Goal: Information Seeking & Learning: Learn about a topic

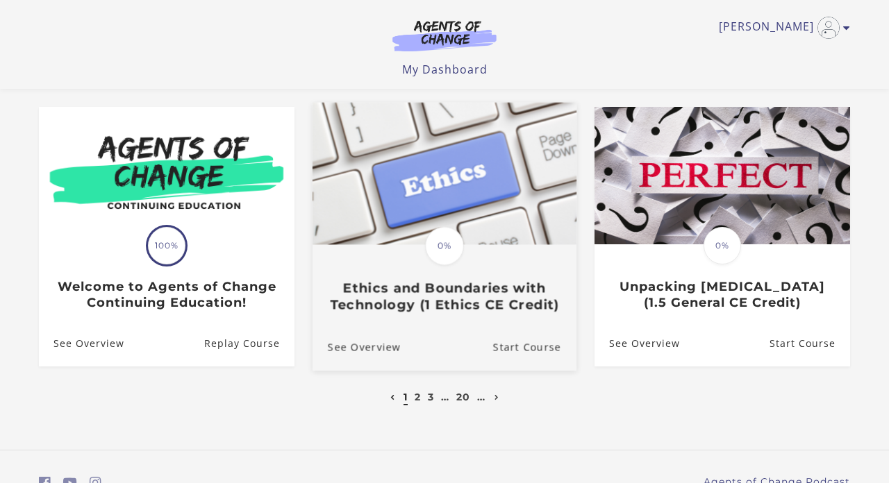
scroll to position [415, 0]
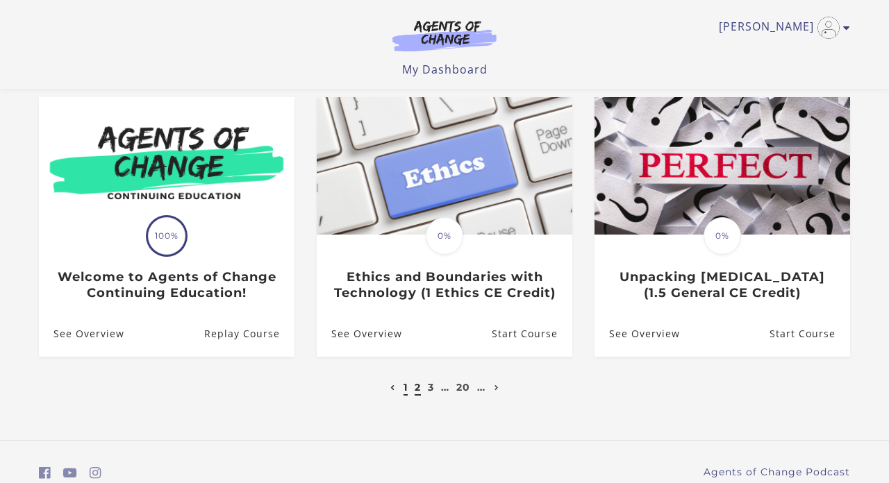
click at [417, 389] on link "2" at bounding box center [417, 387] width 6 height 12
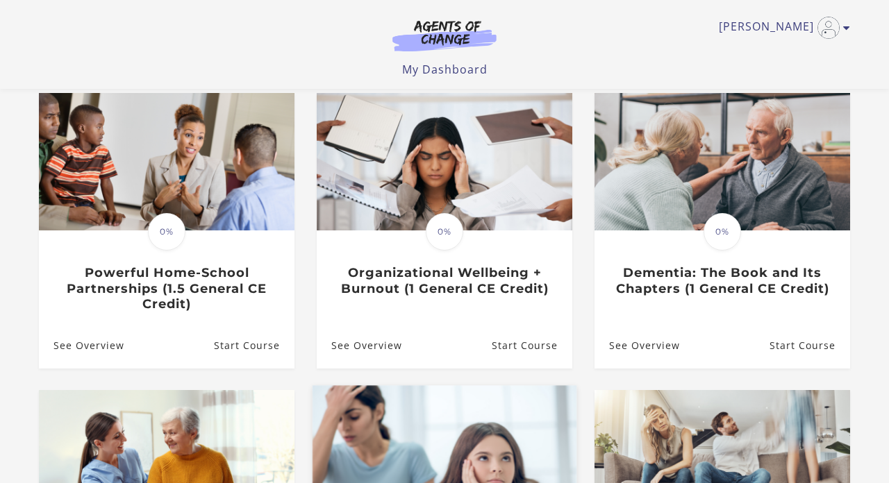
scroll to position [119, 0]
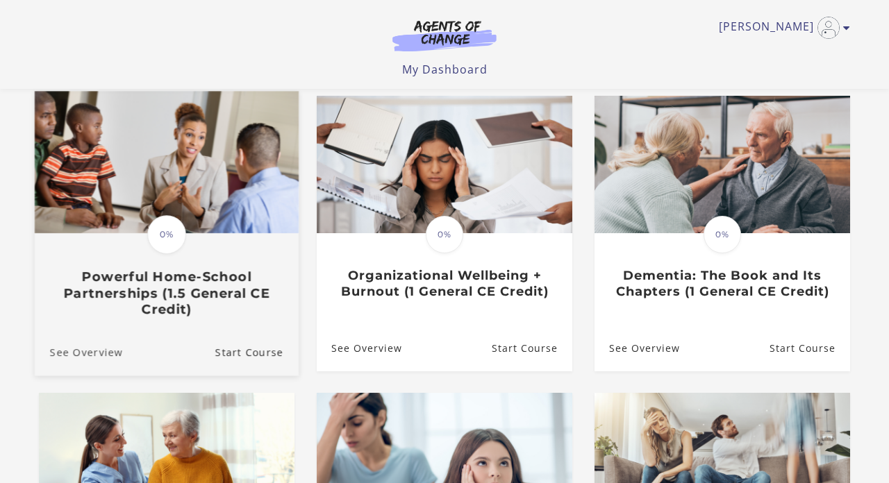
click at [86, 360] on link "See Overview" at bounding box center [79, 351] width 88 height 47
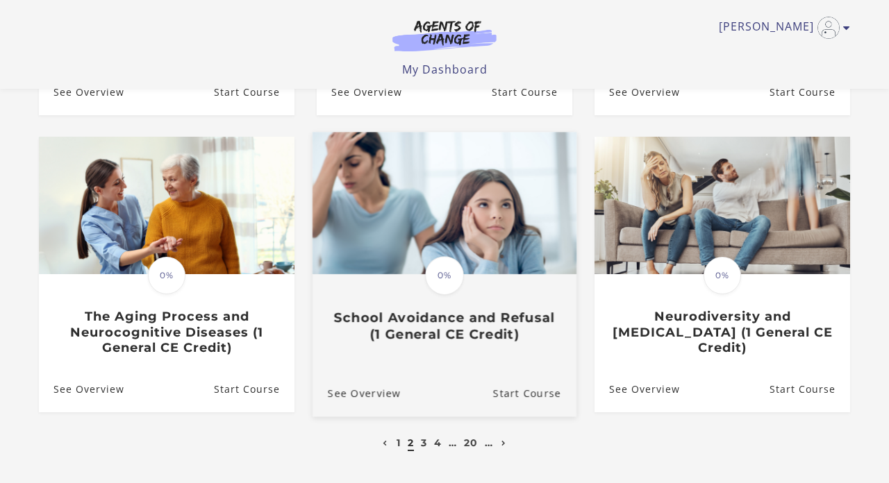
scroll to position [385, 0]
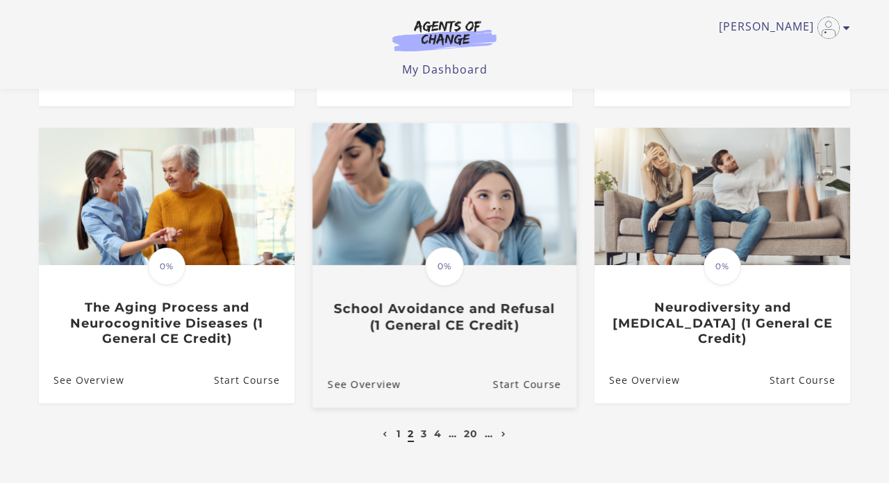
click at [423, 312] on h3 "School Avoidance and Refusal (1 General CE Credit)" at bounding box center [444, 317] width 233 height 32
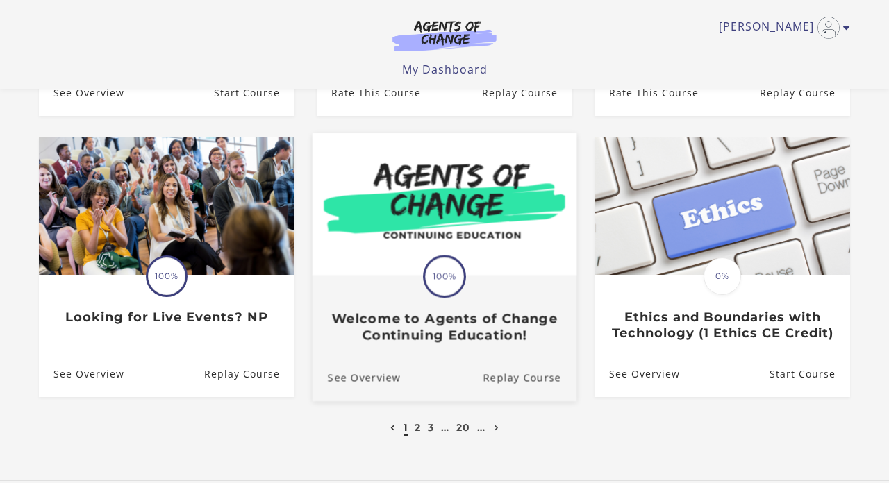
scroll to position [380, 0]
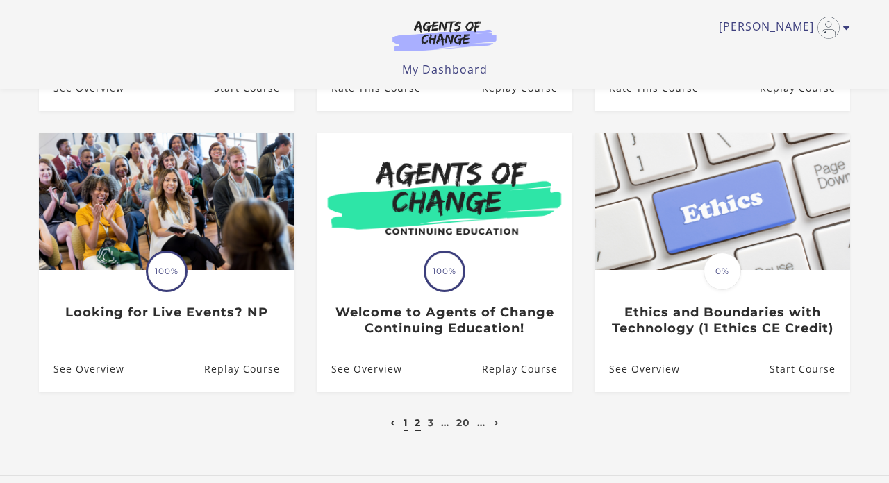
click at [417, 422] on link "2" at bounding box center [417, 423] width 6 height 12
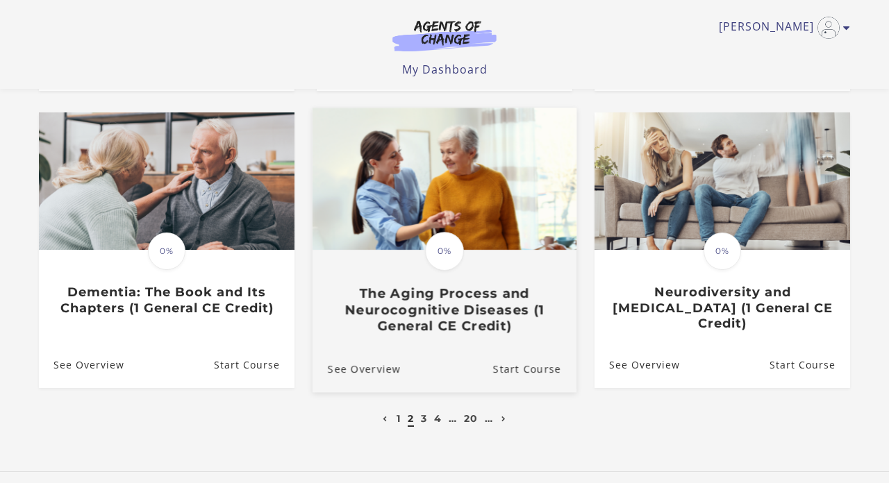
scroll to position [408, 0]
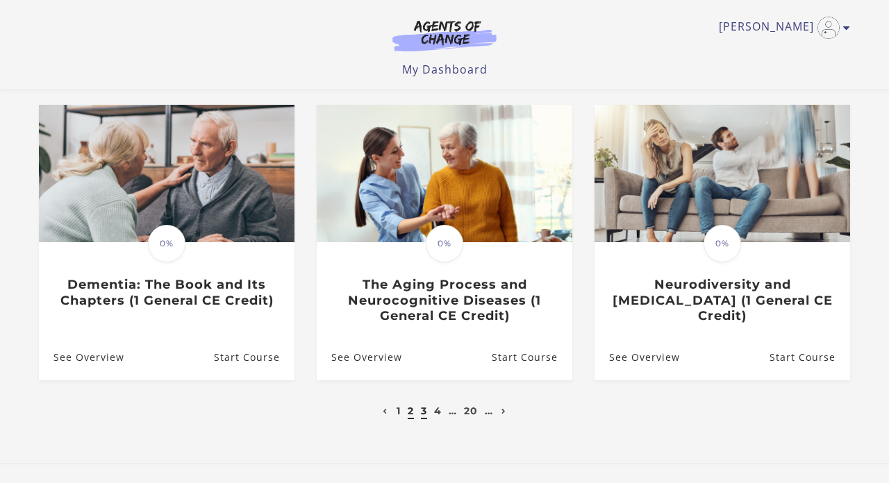
click at [421, 413] on link "3" at bounding box center [424, 411] width 6 height 12
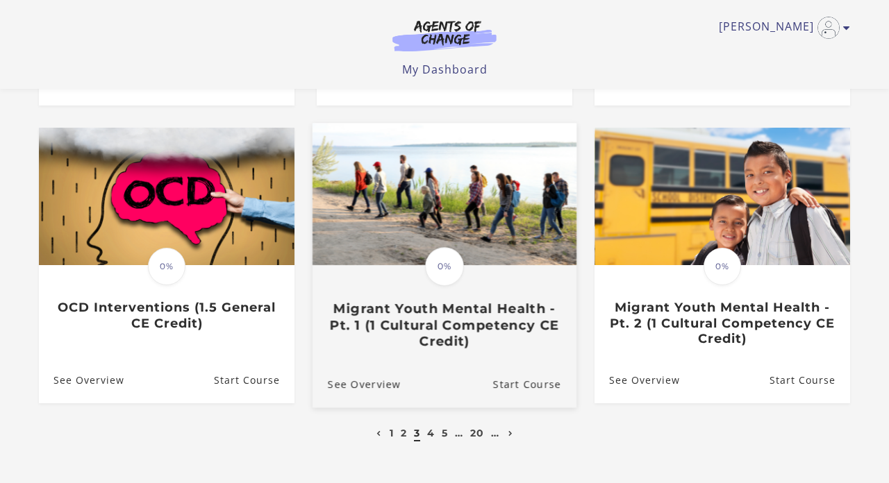
scroll to position [371, 0]
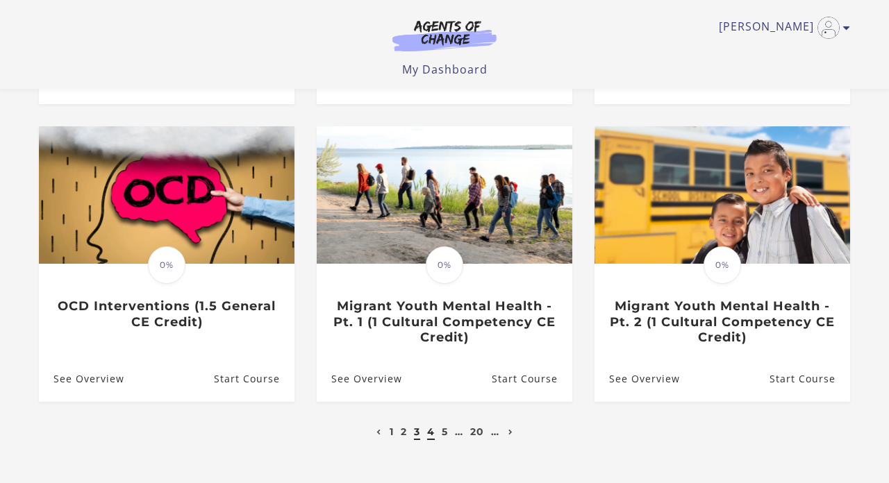
click at [433, 435] on link "4" at bounding box center [431, 432] width 8 height 12
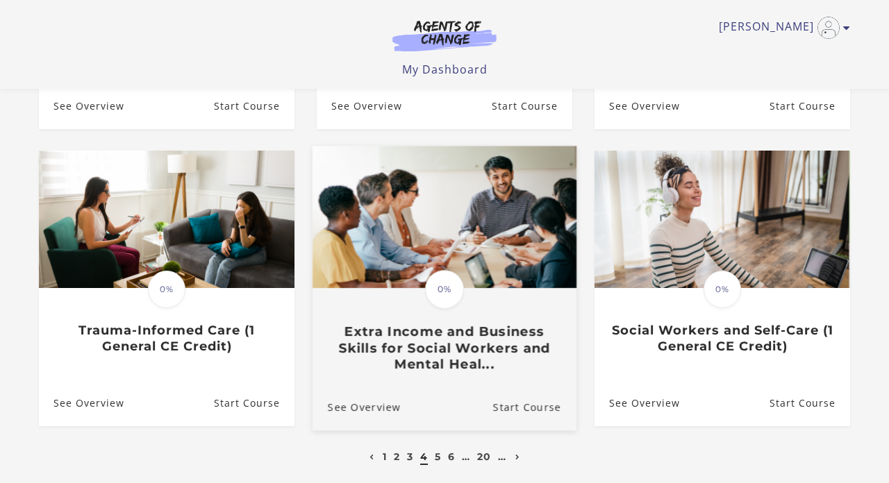
scroll to position [364, 0]
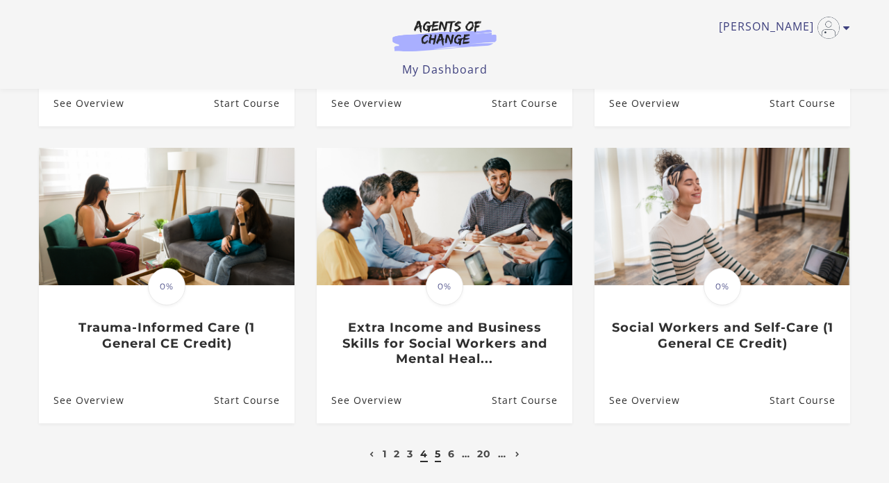
click at [435, 458] on link "5" at bounding box center [438, 454] width 6 height 12
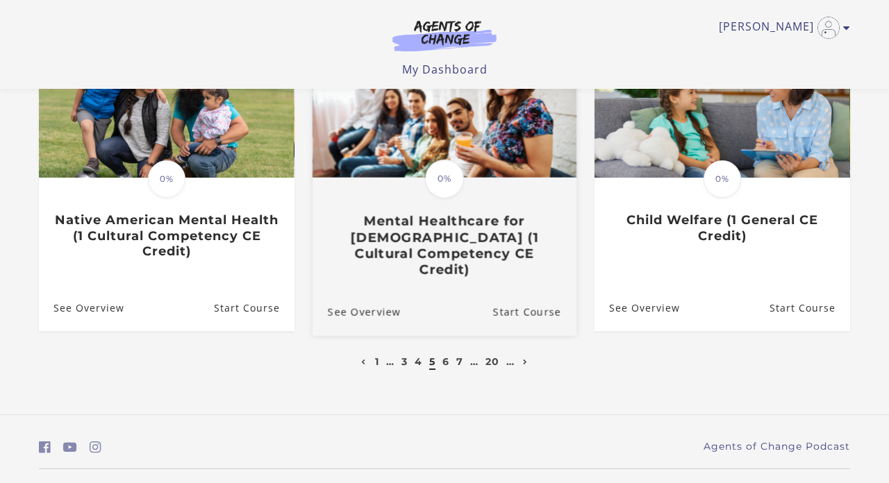
scroll to position [476, 0]
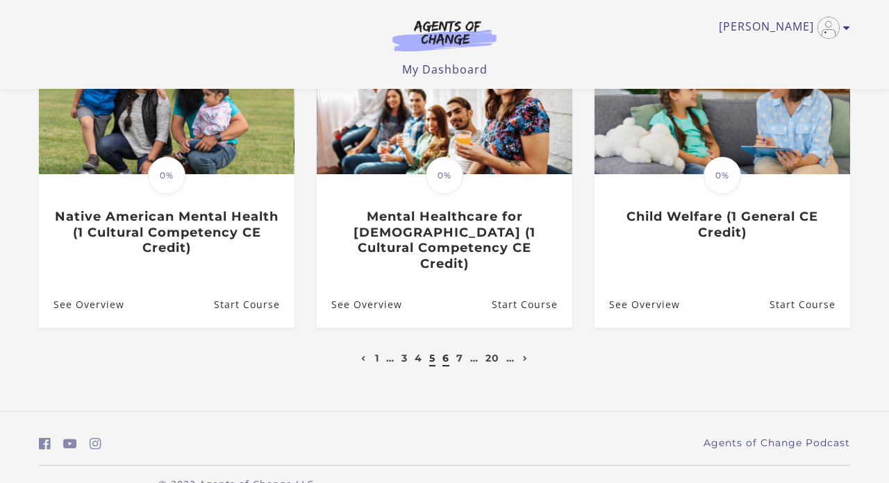
click at [446, 352] on link "6" at bounding box center [445, 358] width 7 height 12
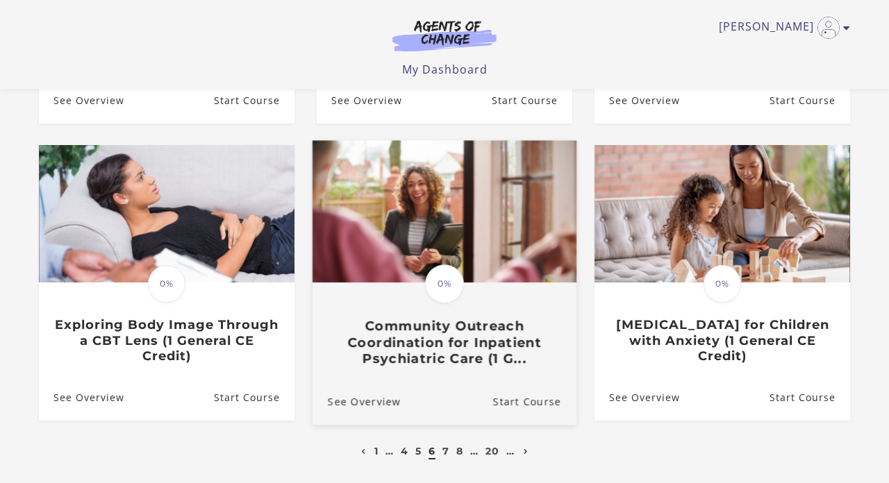
scroll to position [374, 0]
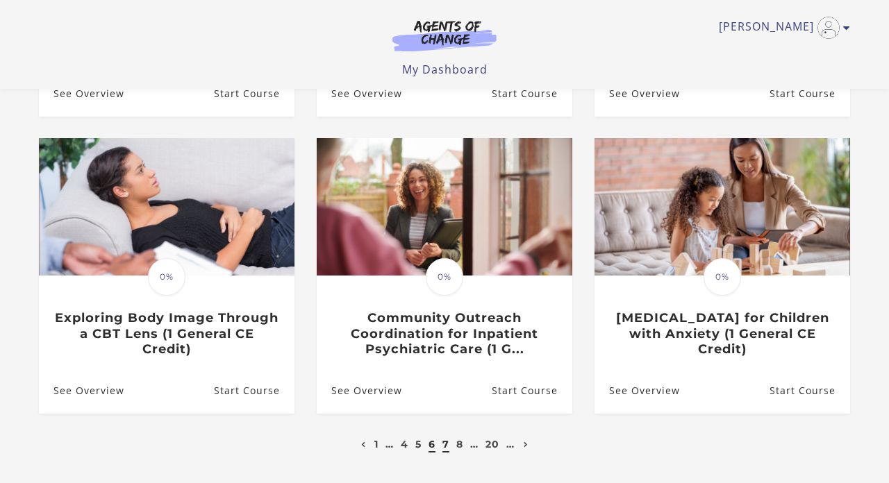
click at [446, 441] on link "7" at bounding box center [445, 444] width 7 height 12
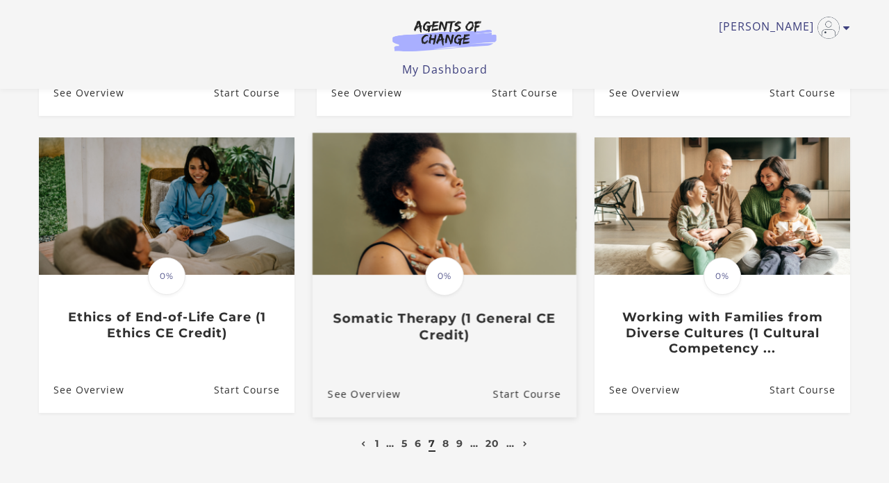
scroll to position [376, 0]
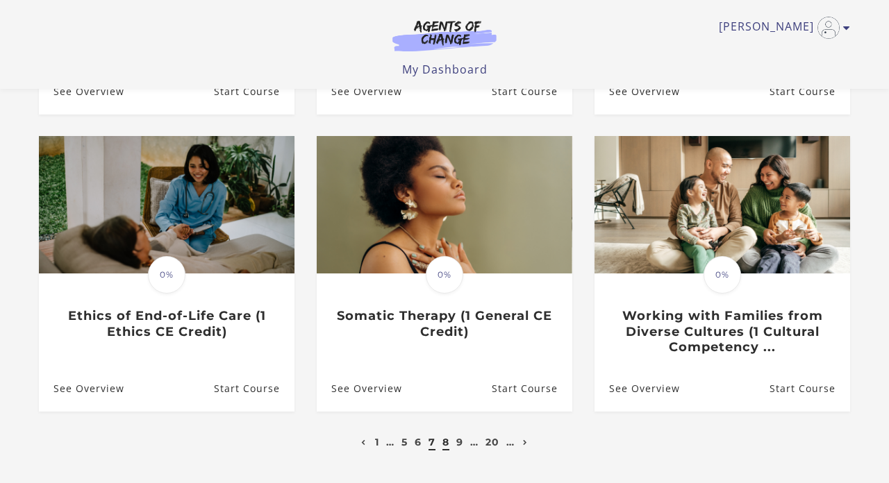
click at [445, 443] on link "8" at bounding box center [445, 442] width 7 height 12
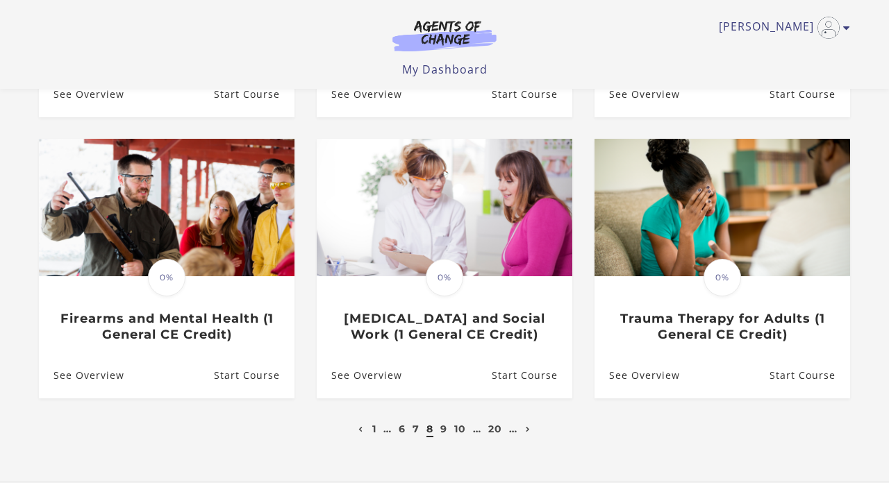
scroll to position [378, 0]
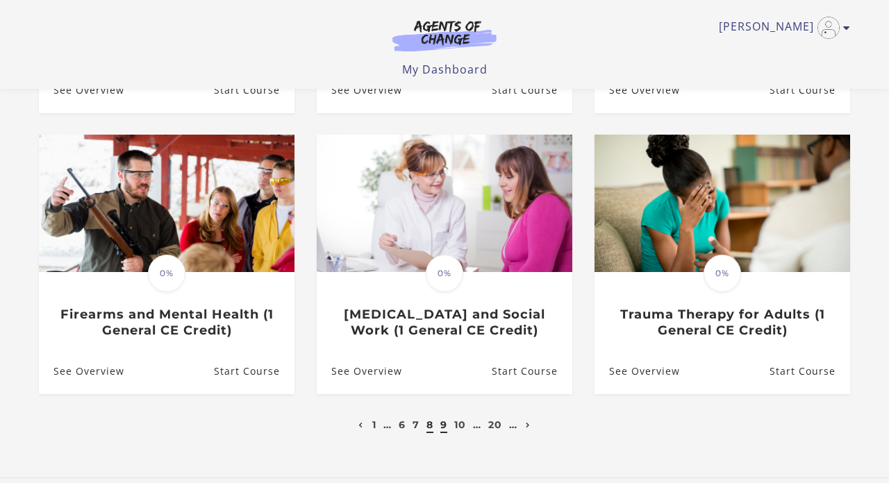
click at [444, 426] on link "9" at bounding box center [443, 425] width 7 height 12
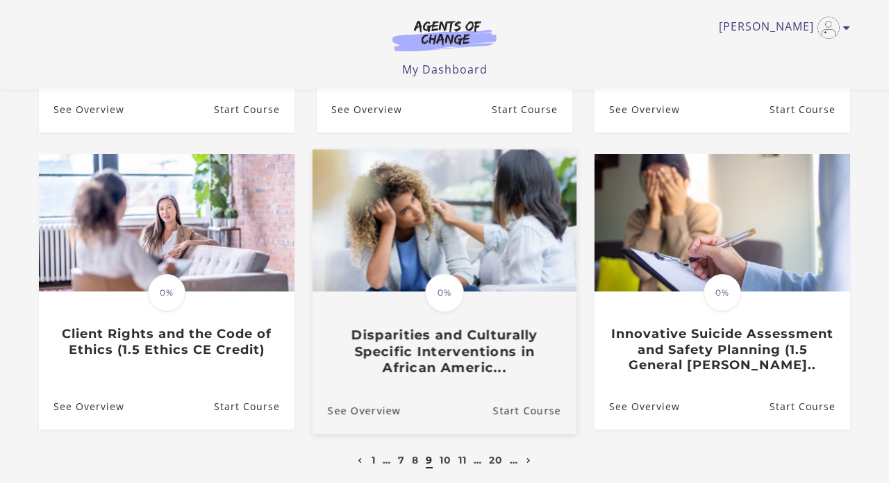
scroll to position [362, 0]
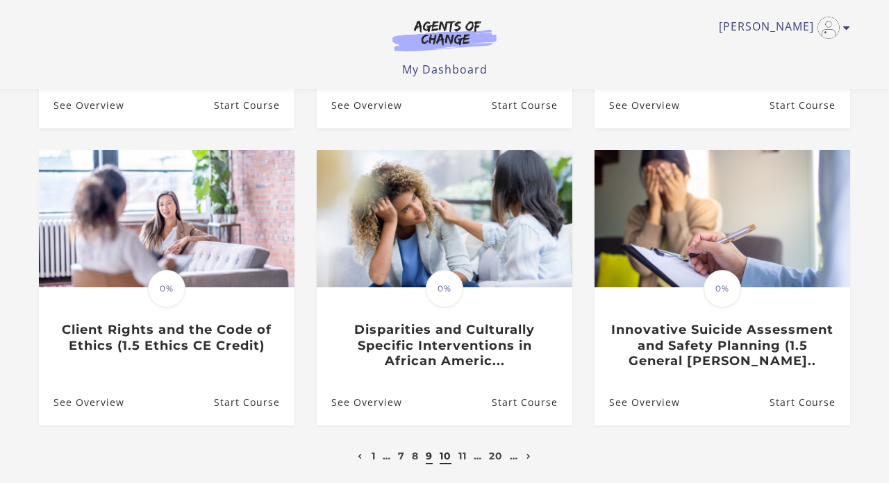
click at [447, 461] on link "10" at bounding box center [445, 456] width 12 height 12
click at [460, 458] on link "11" at bounding box center [462, 456] width 8 height 12
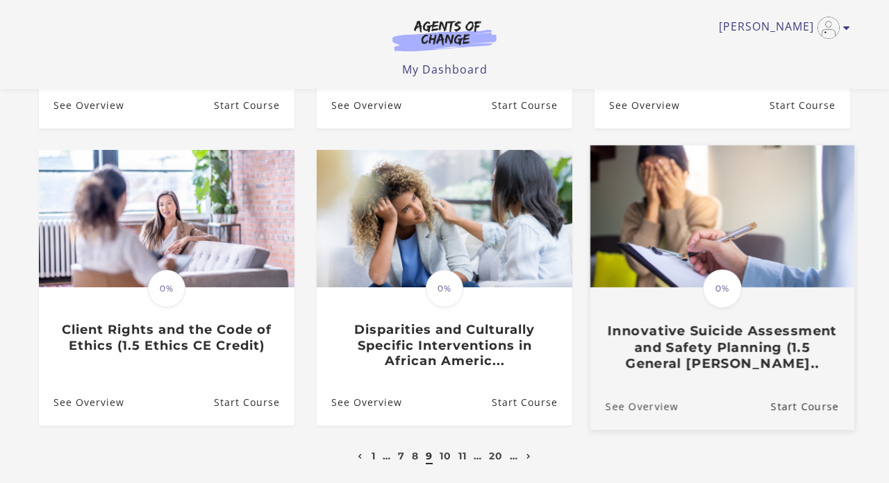
click at [627, 383] on link "See Overview" at bounding box center [634, 406] width 88 height 47
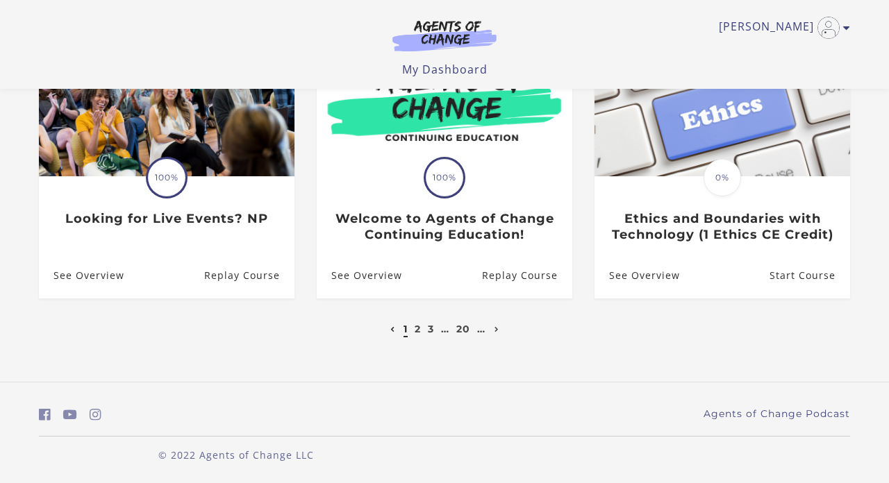
scroll to position [473, 0]
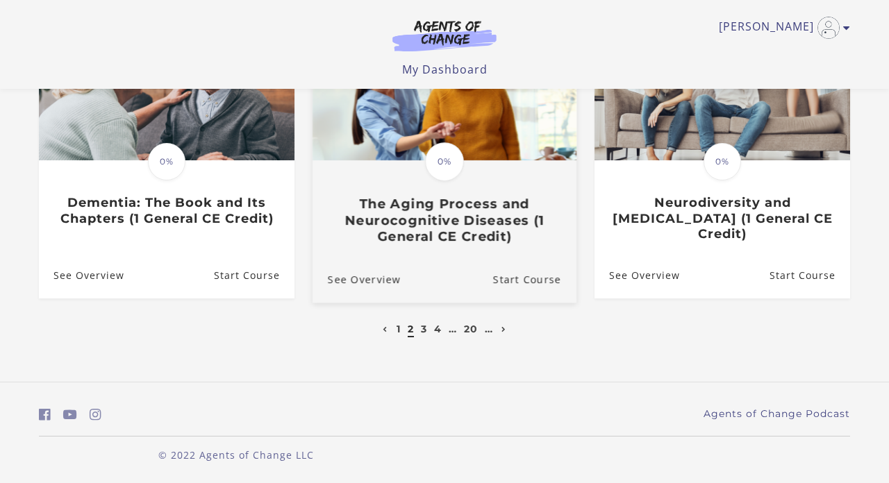
scroll to position [491, 0]
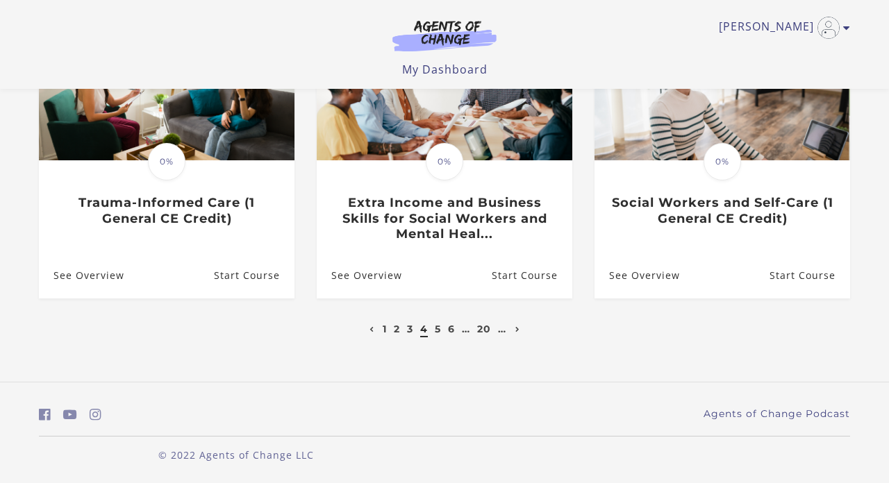
scroll to position [492, 0]
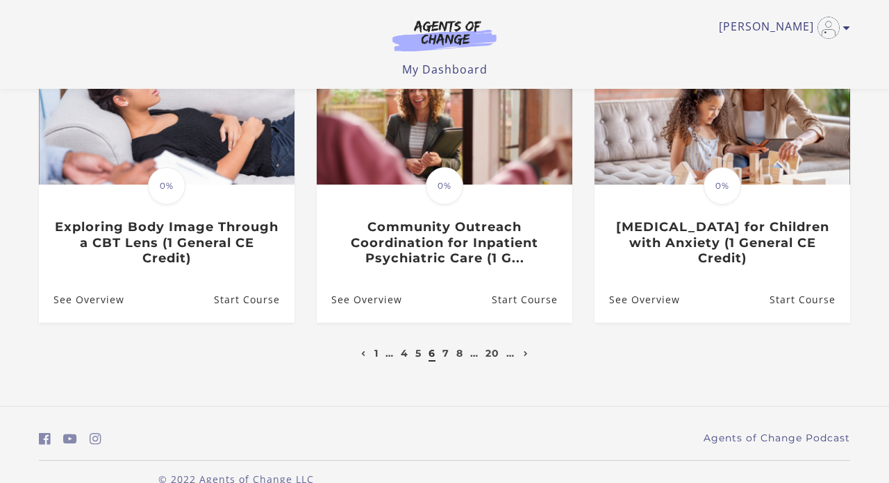
scroll to position [483, 0]
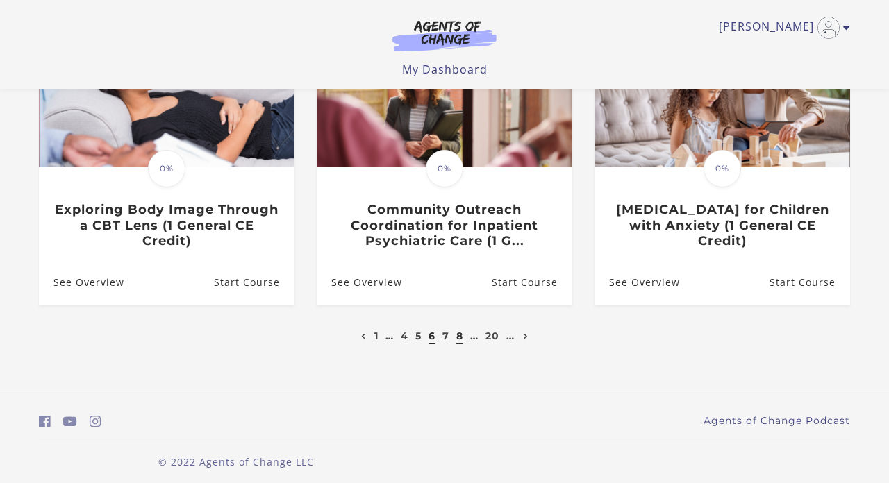
click at [457, 336] on link "8" at bounding box center [459, 336] width 7 height 12
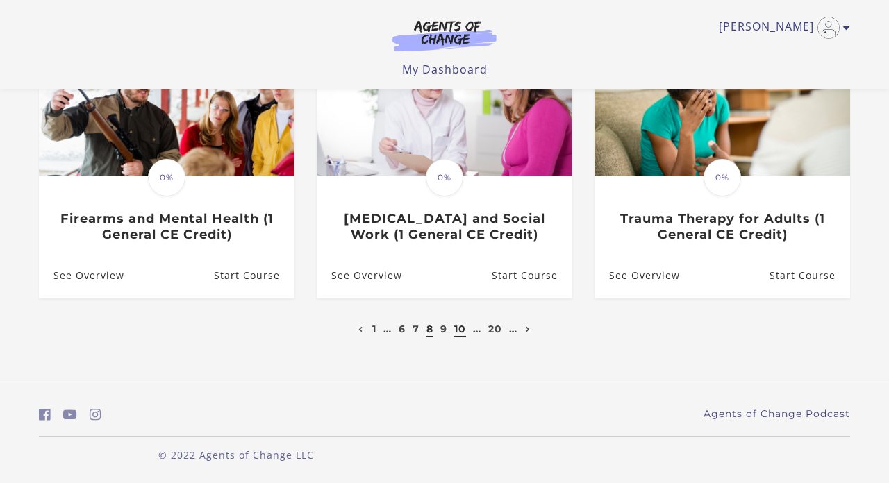
scroll to position [473, 0]
click at [442, 331] on link "9" at bounding box center [443, 329] width 7 height 12
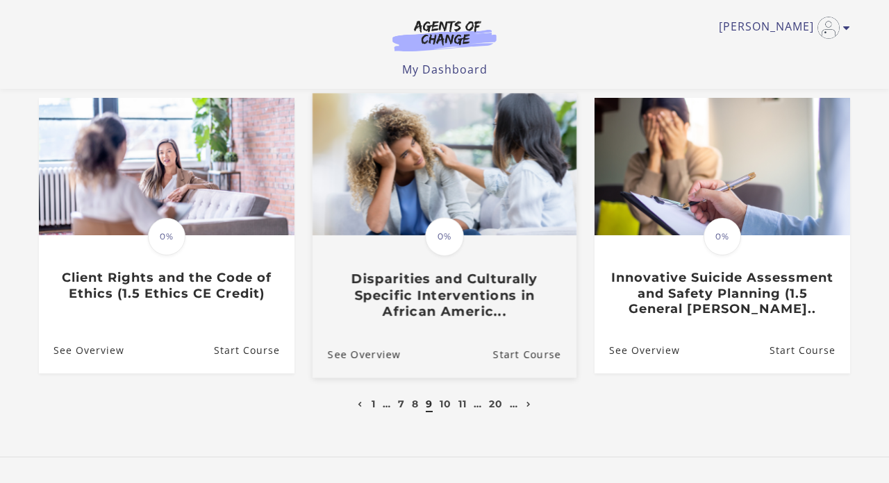
scroll to position [419, 0]
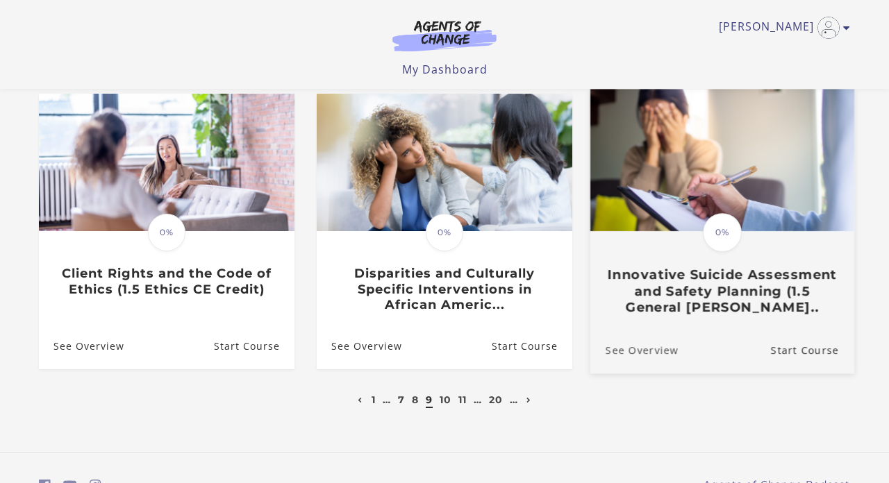
click at [643, 353] on link "See Overview" at bounding box center [634, 350] width 88 height 47
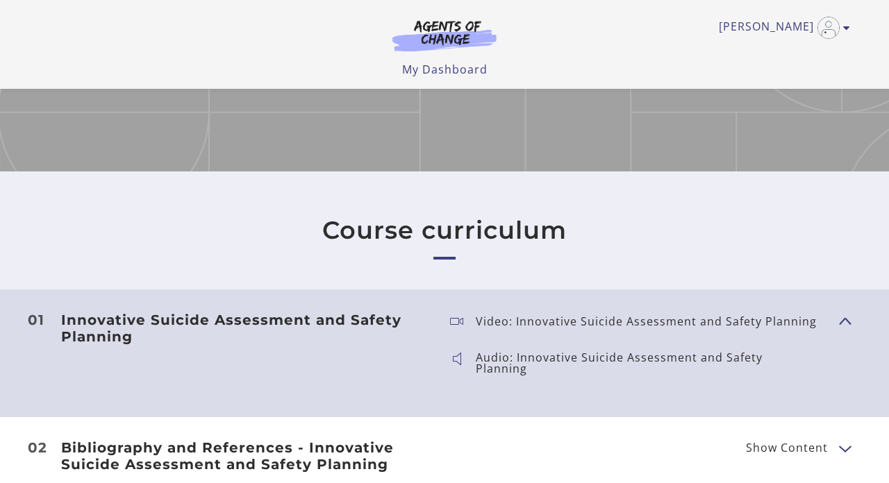
scroll to position [380, 0]
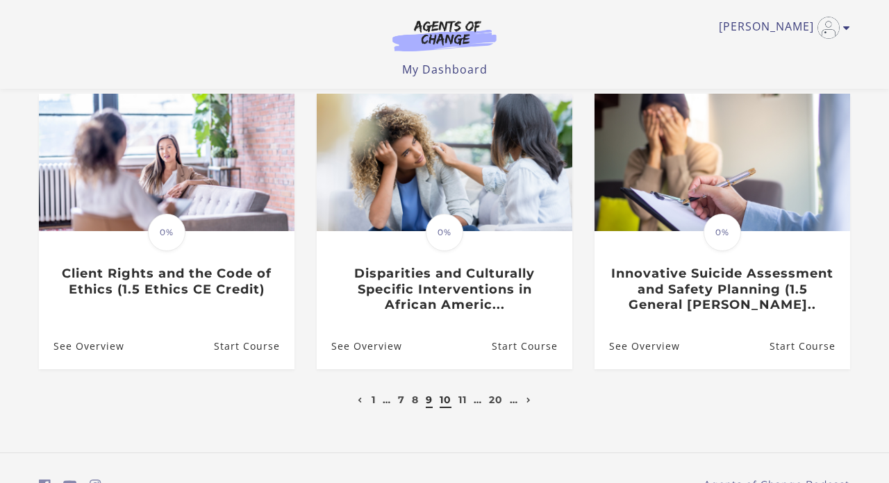
click at [444, 400] on link "10" at bounding box center [445, 400] width 12 height 12
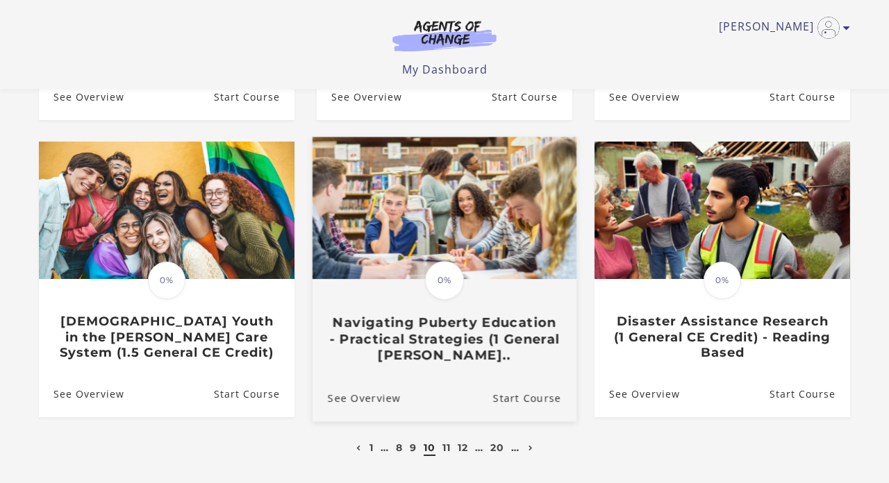
scroll to position [374, 0]
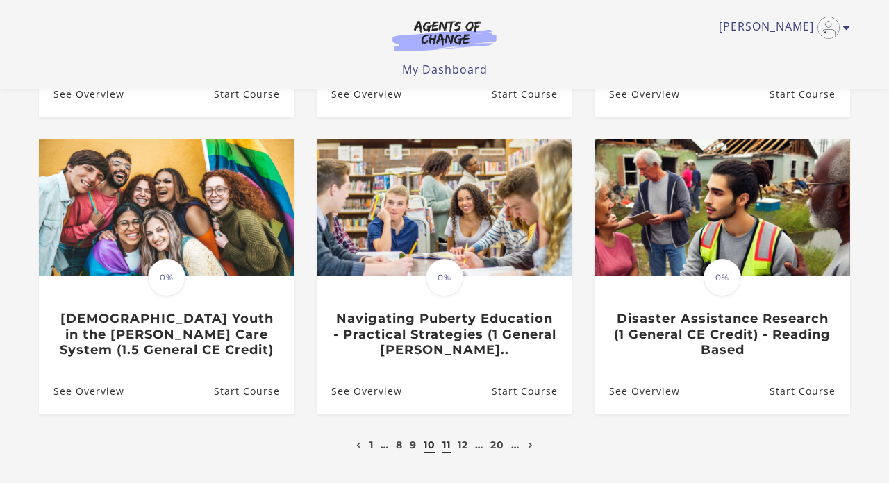
click at [445, 448] on link "11" at bounding box center [446, 445] width 8 height 12
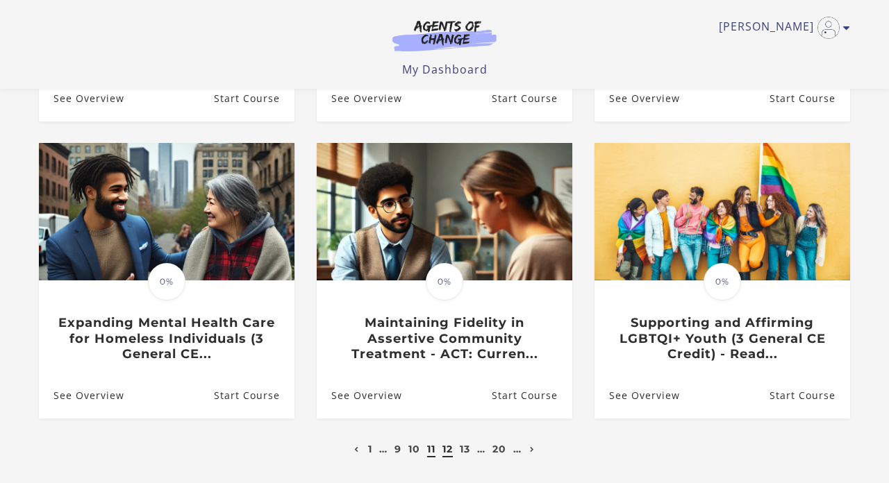
scroll to position [370, 0]
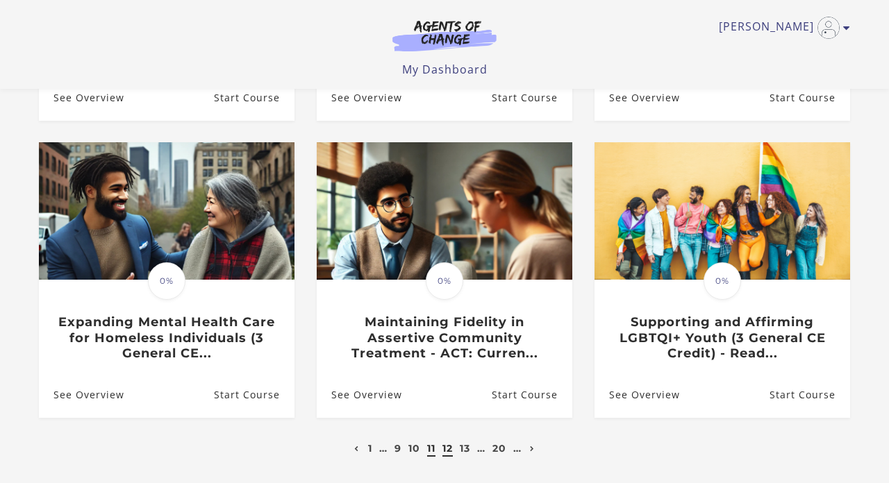
click at [450, 451] on link "12" at bounding box center [447, 448] width 10 height 12
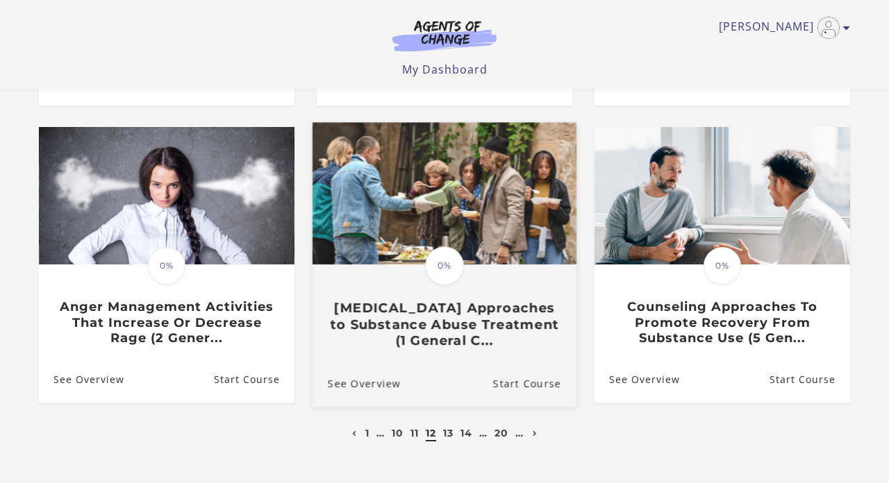
scroll to position [389, 0]
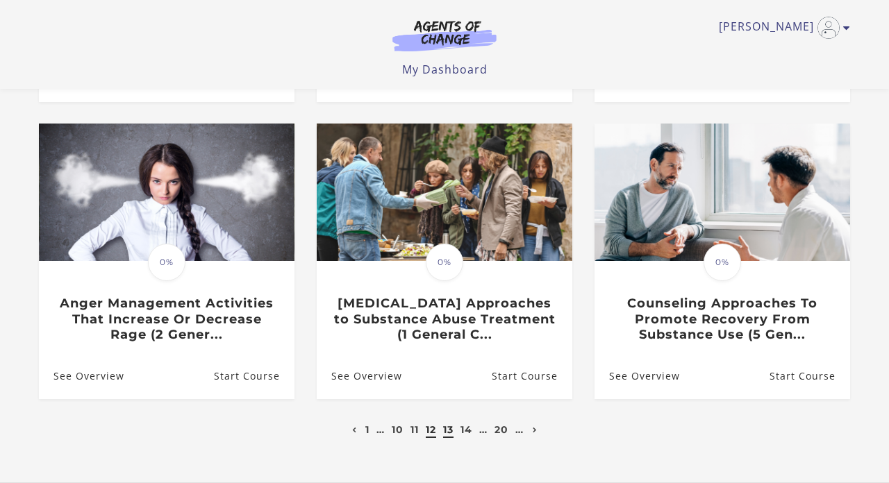
click at [449, 433] on link "13" at bounding box center [448, 429] width 10 height 12
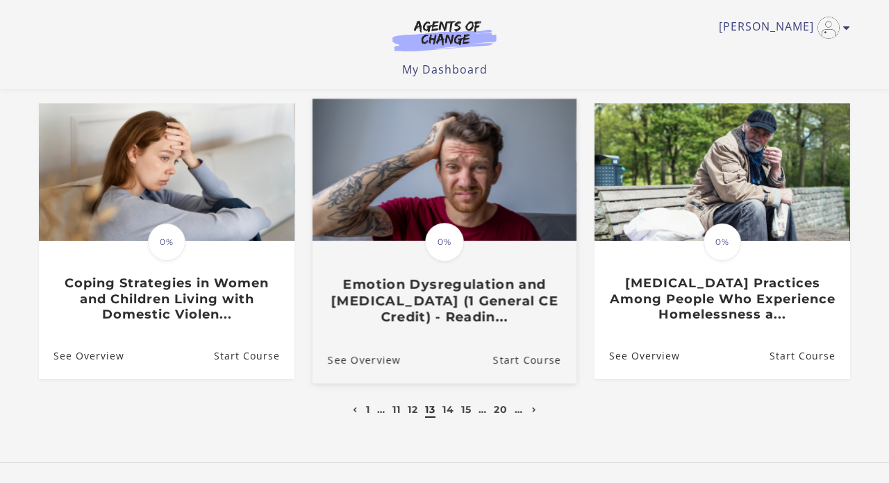
scroll to position [410, 0]
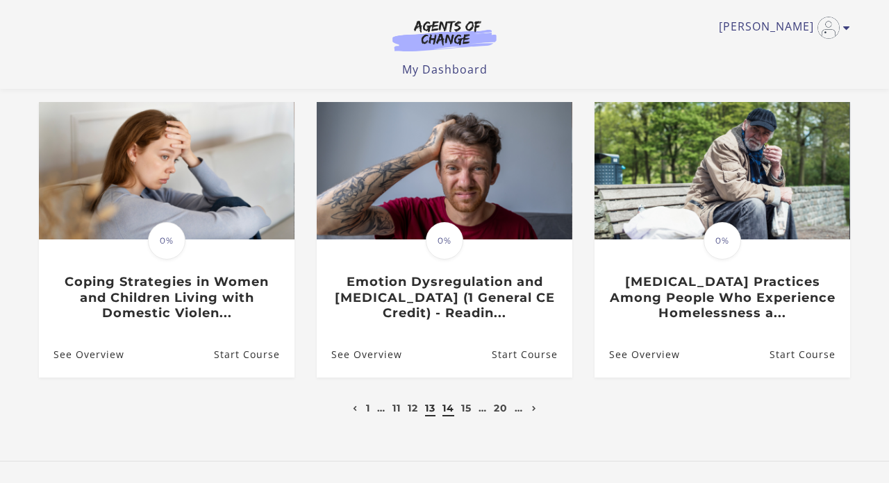
click at [446, 412] on link "14" at bounding box center [448, 408] width 12 height 12
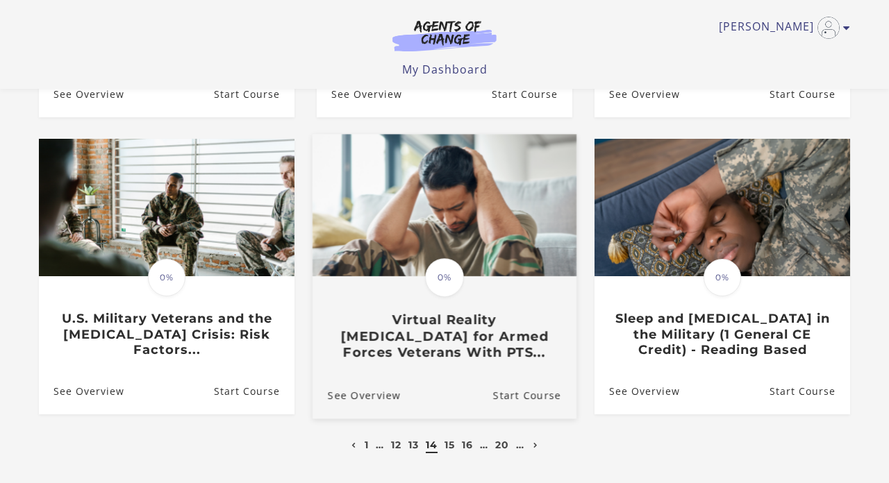
scroll to position [376, 0]
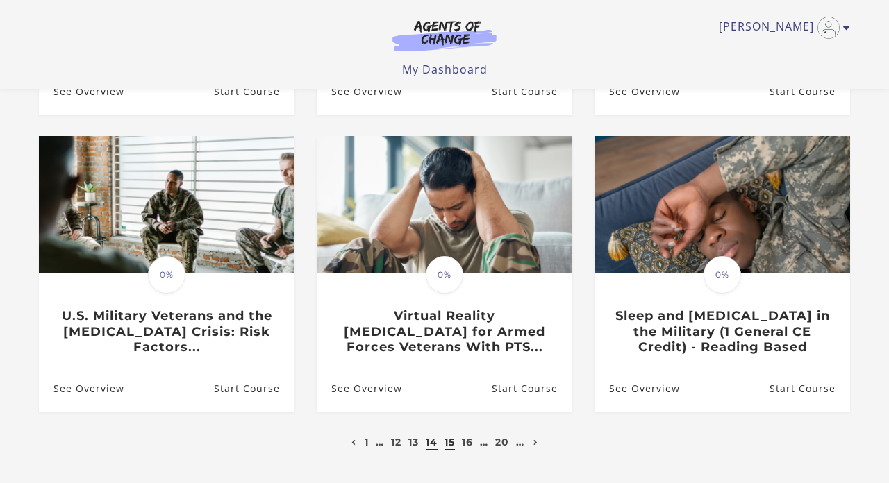
click at [451, 442] on link "15" at bounding box center [449, 442] width 10 height 12
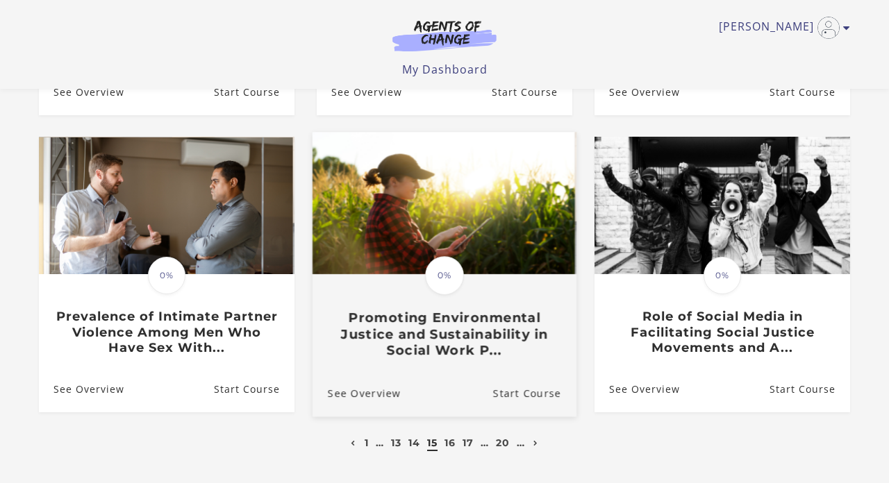
scroll to position [381, 0]
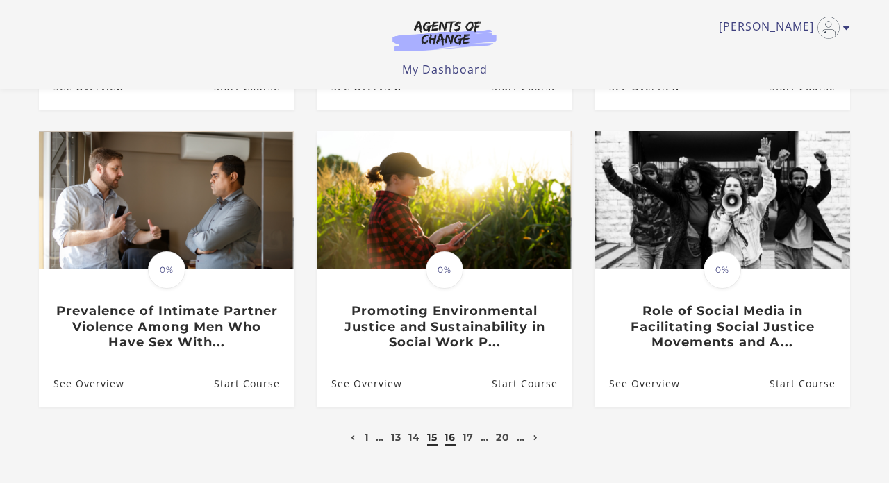
click at [455, 439] on link "16" at bounding box center [449, 437] width 11 height 12
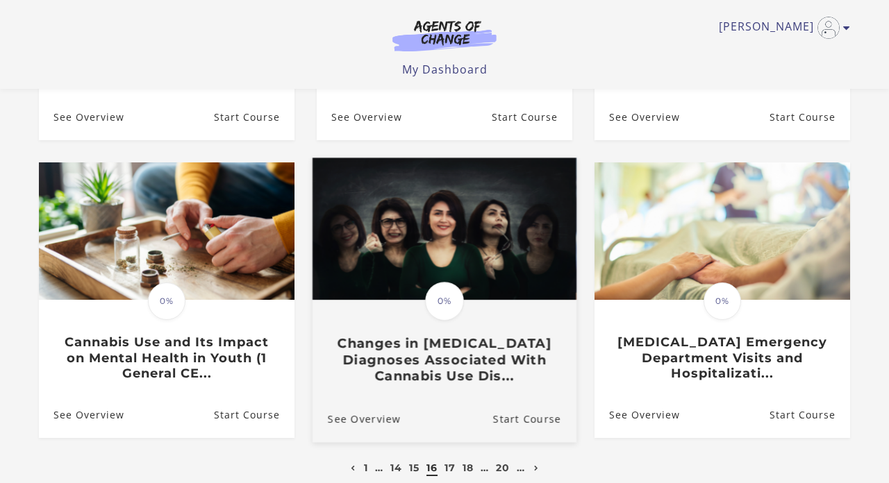
scroll to position [374, 0]
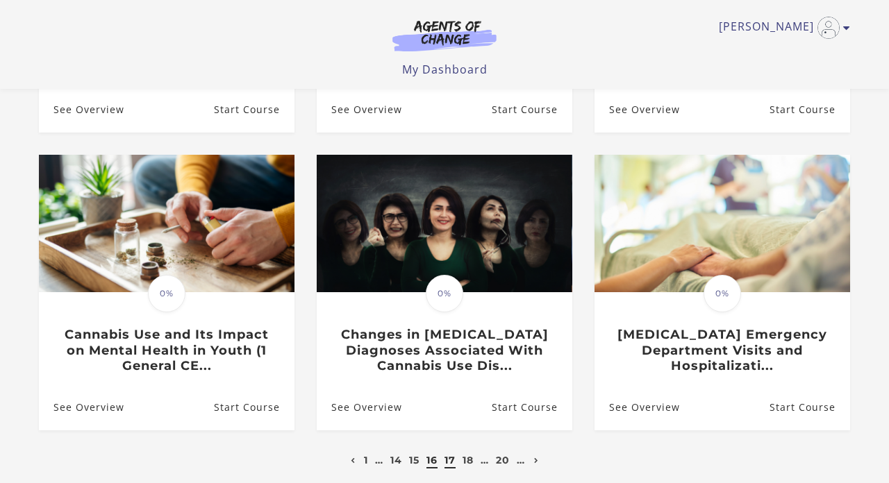
click at [448, 454] on link "17" at bounding box center [449, 460] width 11 height 12
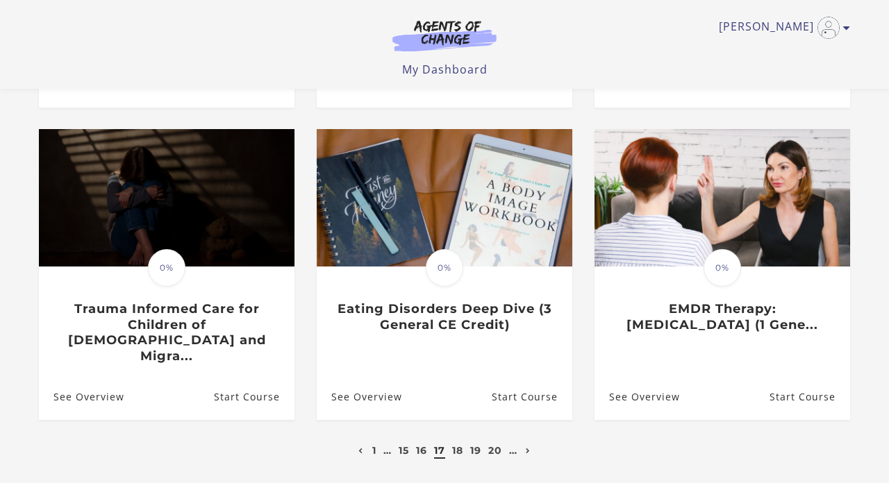
scroll to position [383, 0]
click at [455, 444] on link "18" at bounding box center [457, 450] width 11 height 12
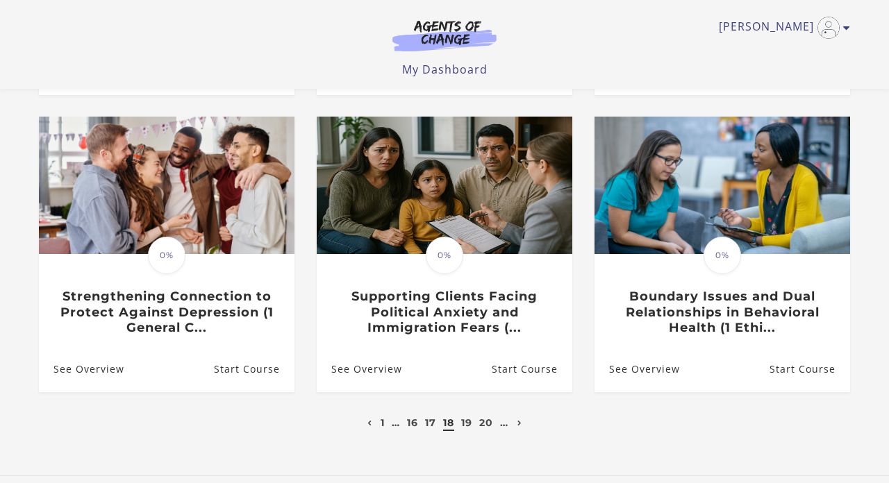
scroll to position [397, 0]
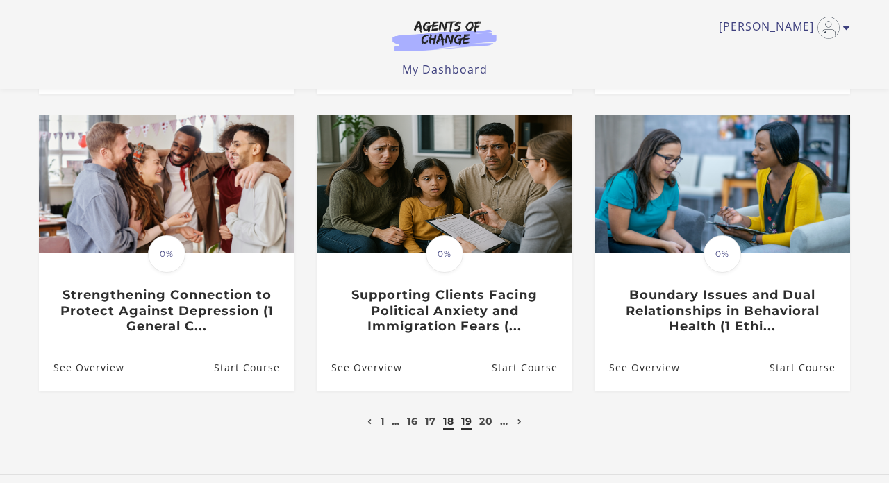
click at [464, 424] on link "19" at bounding box center [466, 421] width 11 height 12
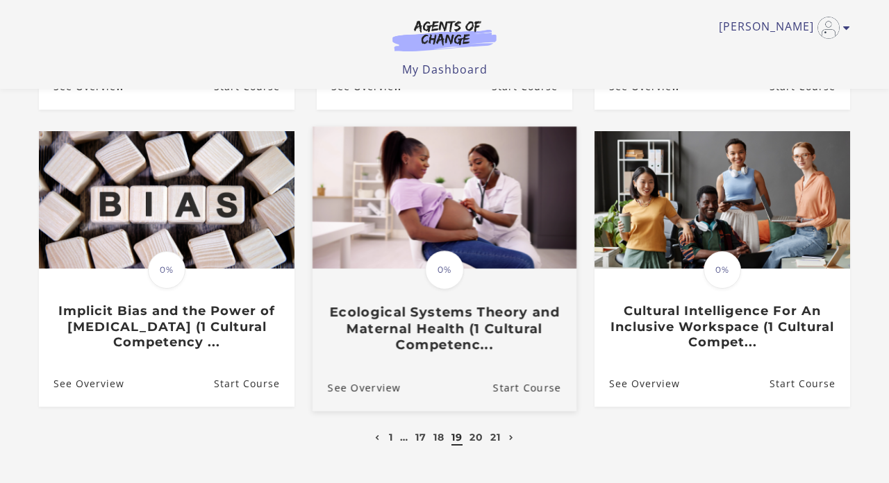
scroll to position [385, 0]
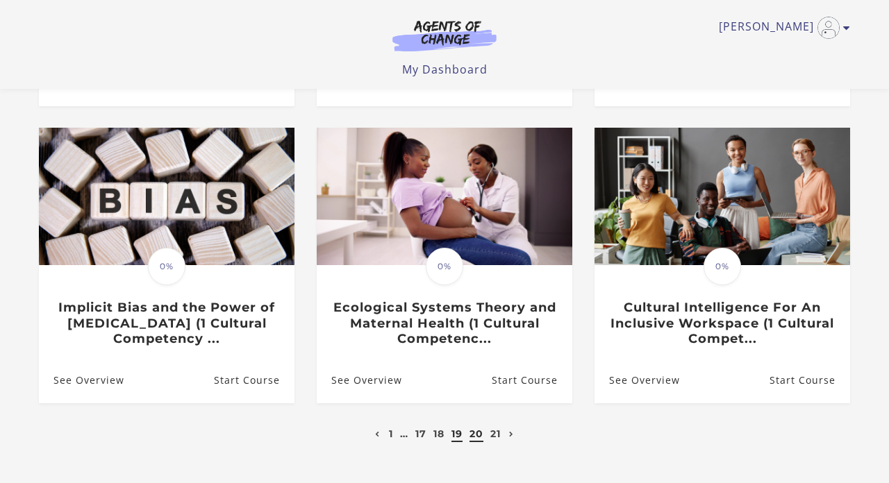
click at [472, 437] on link "20" at bounding box center [476, 434] width 14 height 12
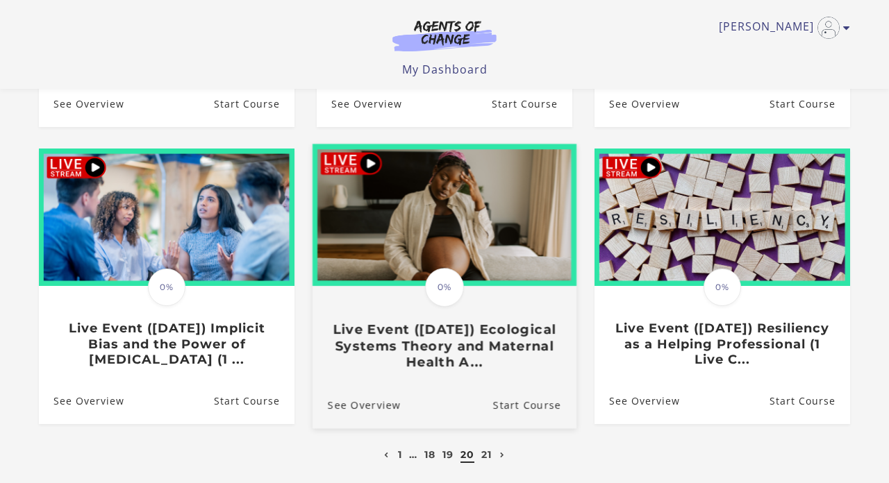
scroll to position [381, 0]
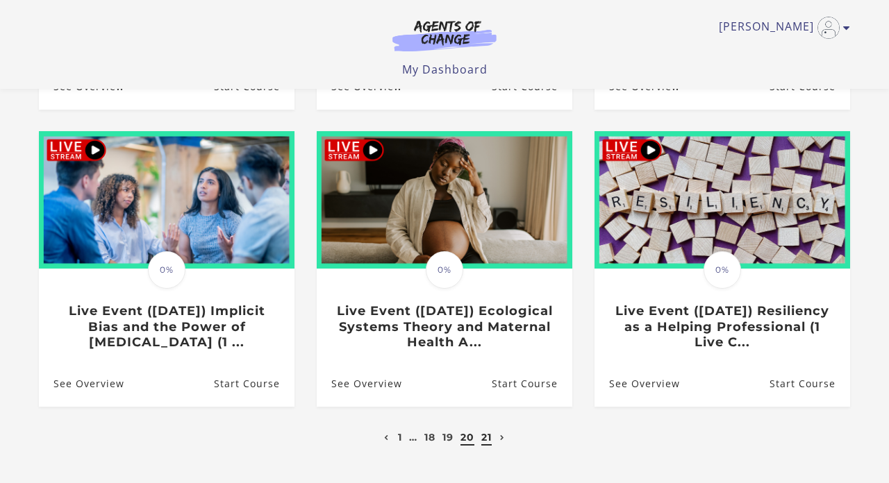
click at [487, 438] on link "21" at bounding box center [486, 437] width 10 height 12
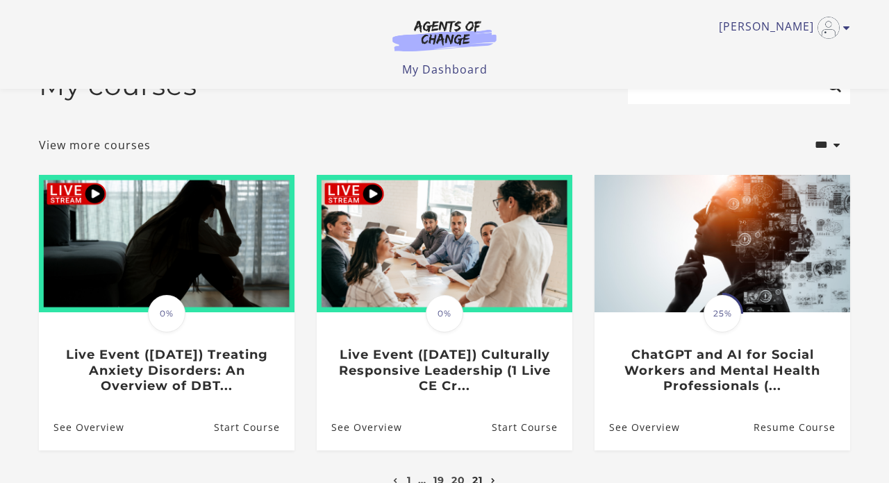
scroll to position [62, 0]
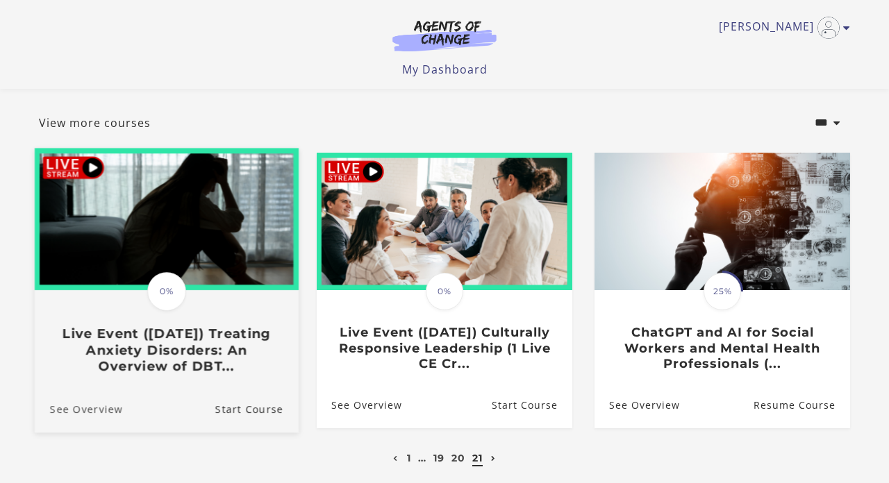
click at [107, 408] on link "See Overview" at bounding box center [79, 408] width 88 height 47
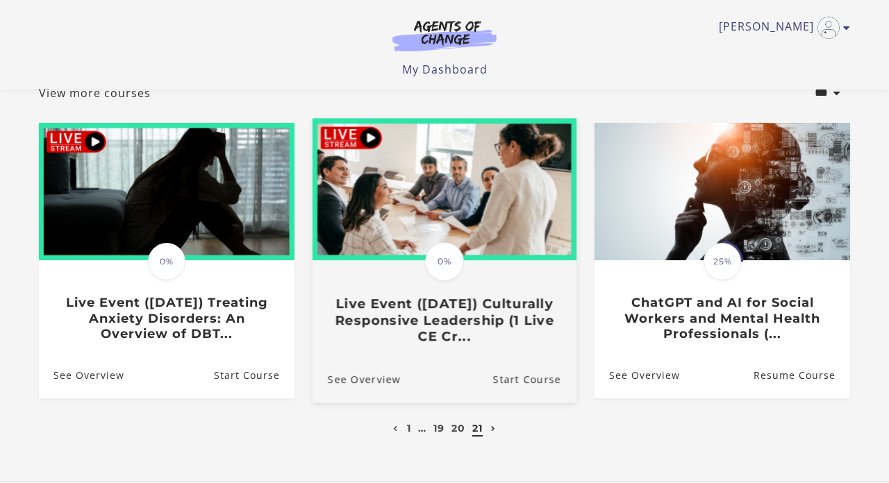
scroll to position [112, 0]
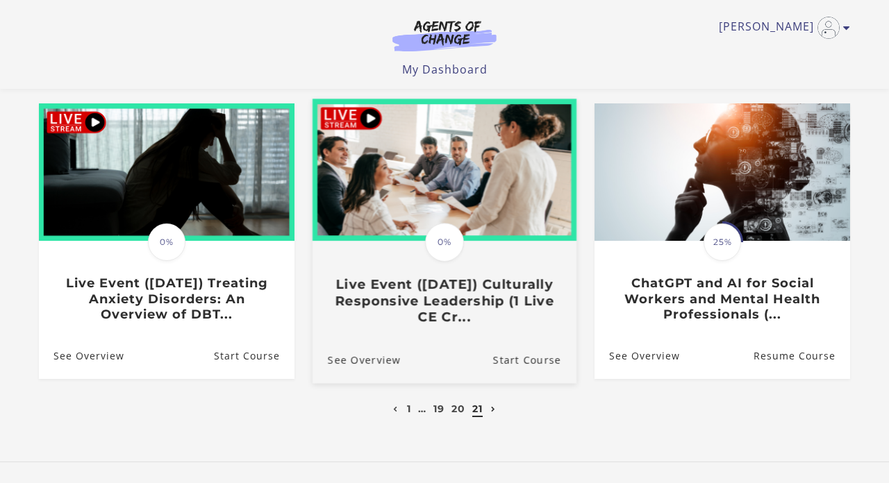
click at [392, 294] on h3 "Live Event (8/29/25) Culturally Responsive Leadership (1 Live CE Cr..." at bounding box center [444, 300] width 233 height 49
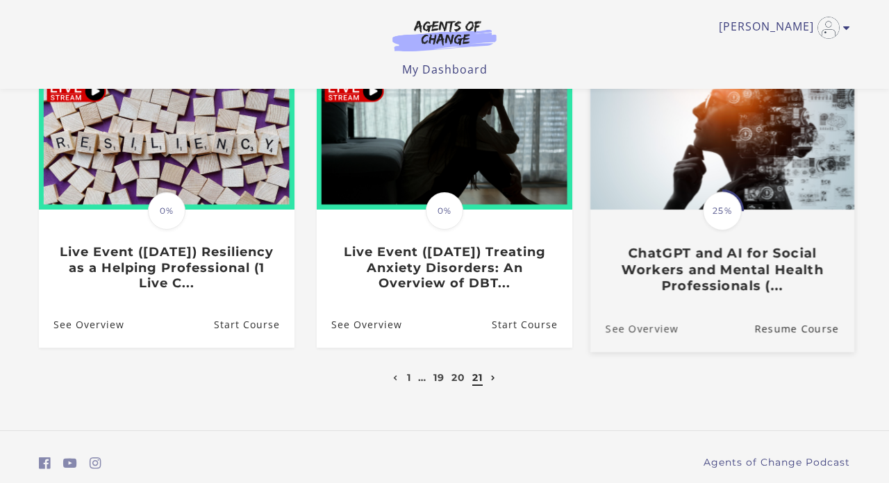
scroll to position [144, 0]
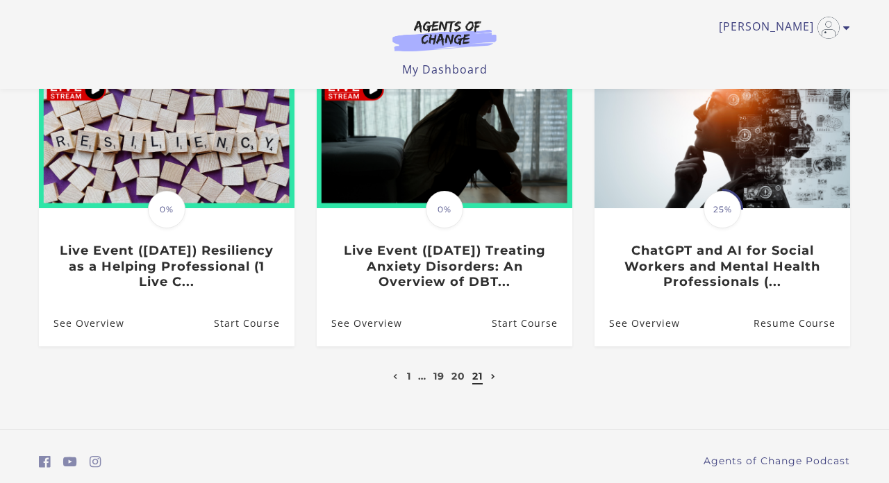
click at [492, 379] on icon at bounding box center [493, 377] width 5 height 6
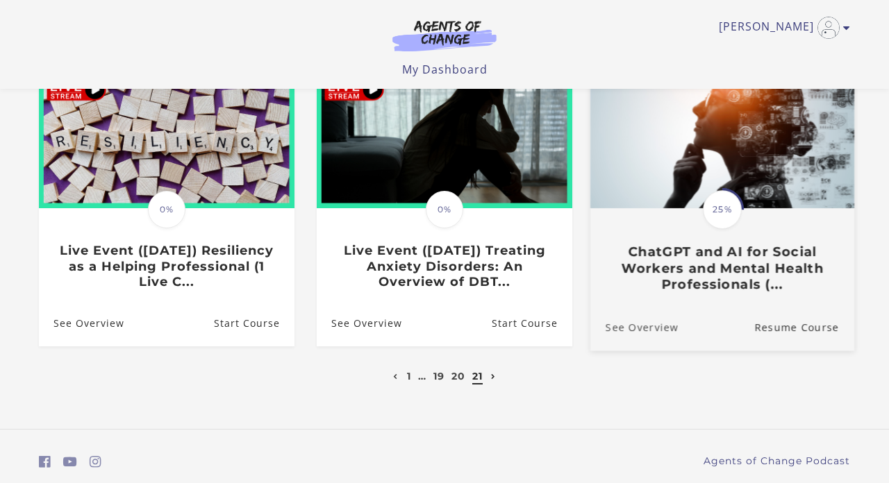
click at [616, 329] on link "See Overview" at bounding box center [634, 326] width 88 height 47
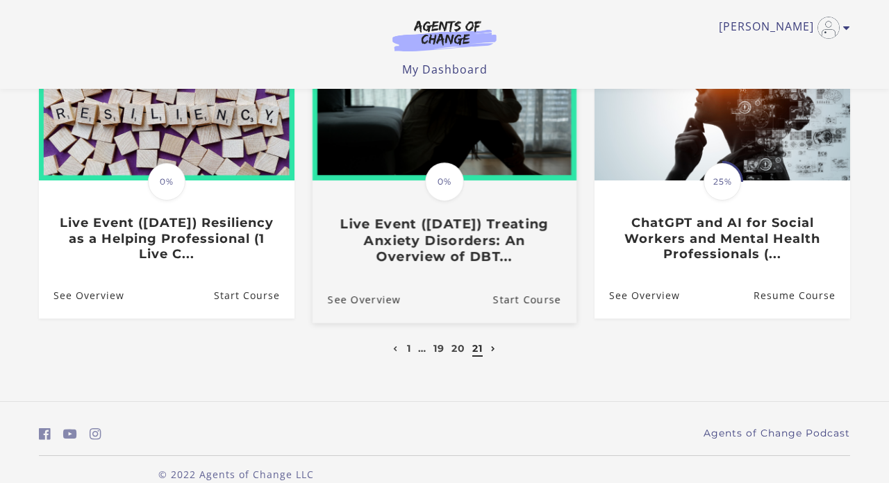
scroll to position [173, 0]
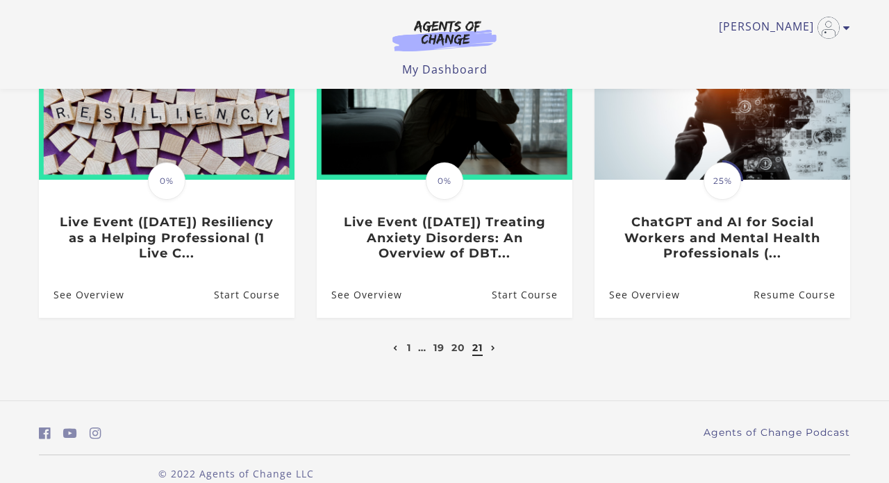
click at [396, 350] on icon "Previous page" at bounding box center [395, 349] width 5 height 6
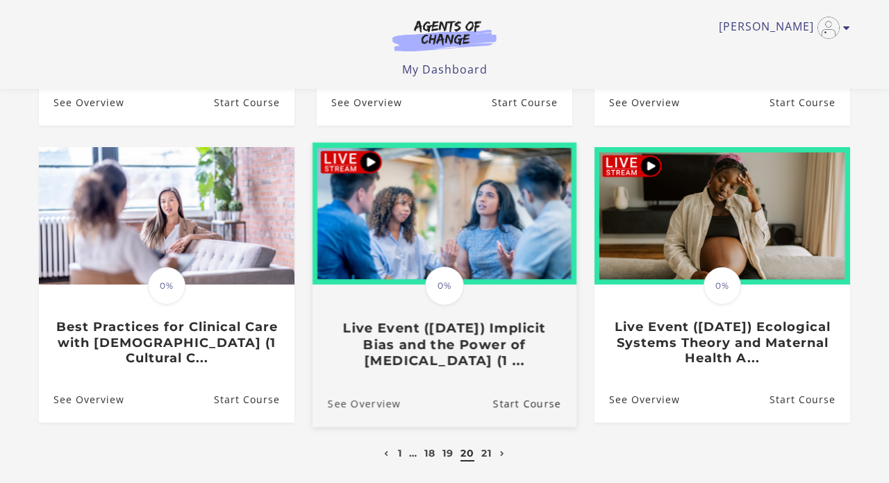
scroll to position [369, 0]
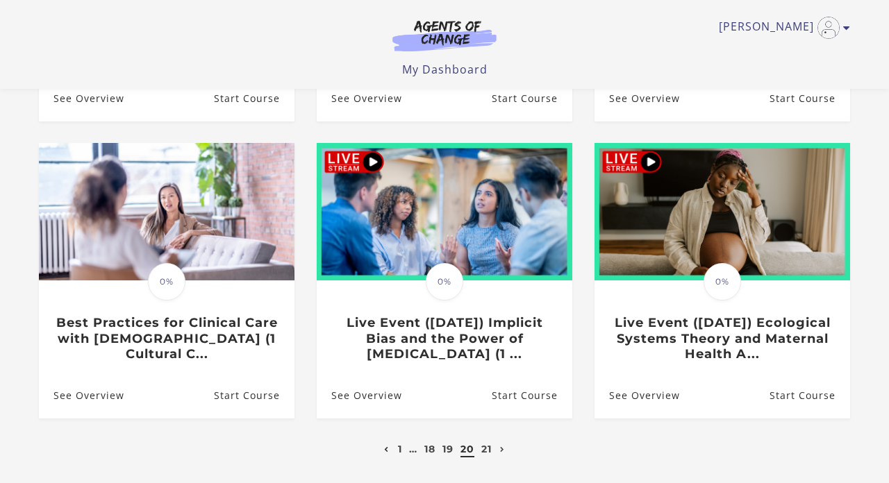
click at [386, 452] on icon "Previous page" at bounding box center [386, 450] width 5 height 6
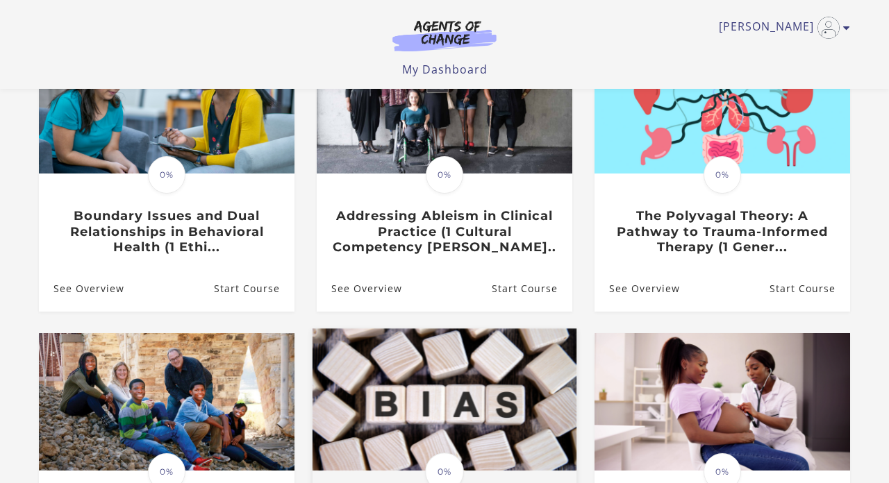
scroll to position [178, 0]
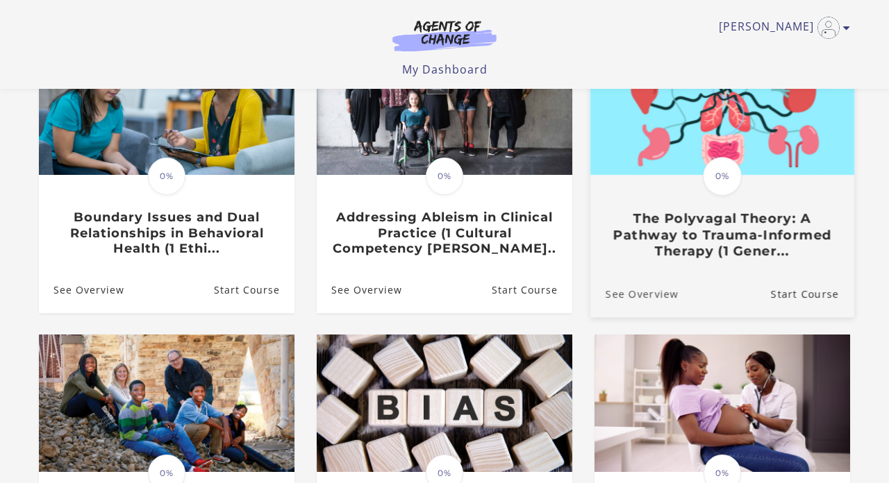
click at [626, 299] on link "See Overview" at bounding box center [634, 293] width 88 height 47
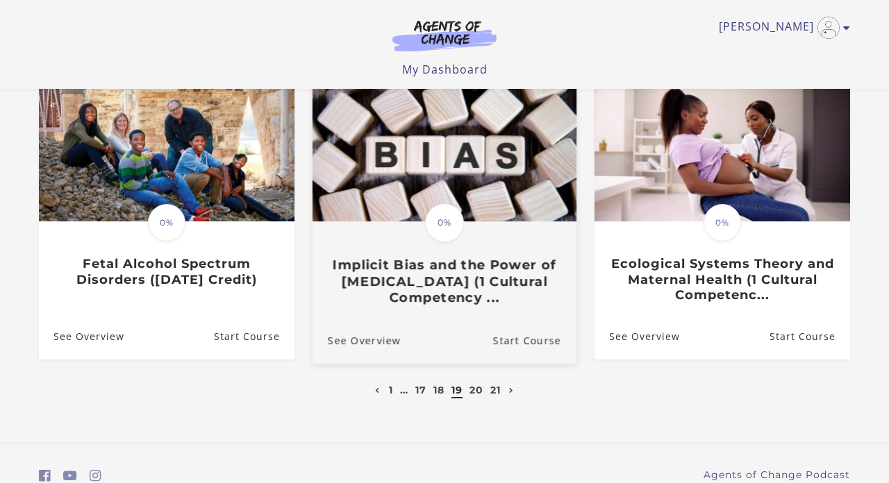
scroll to position [439, 0]
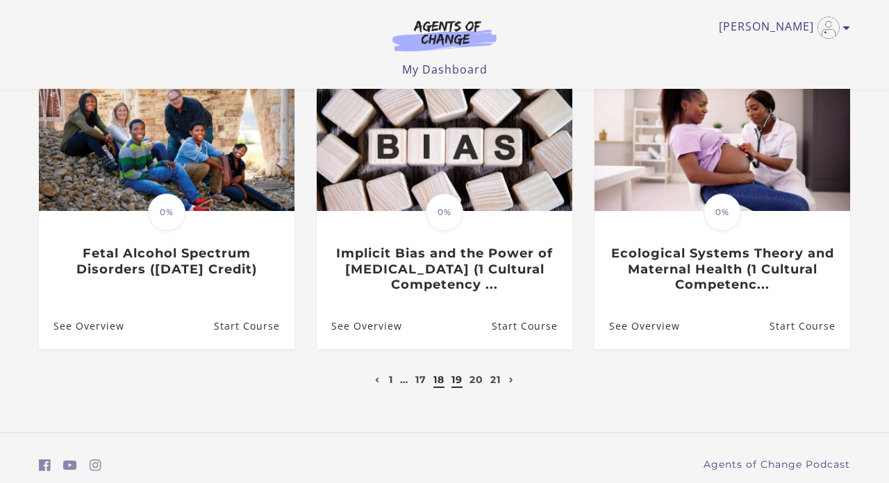
click at [439, 379] on link "18" at bounding box center [438, 380] width 11 height 12
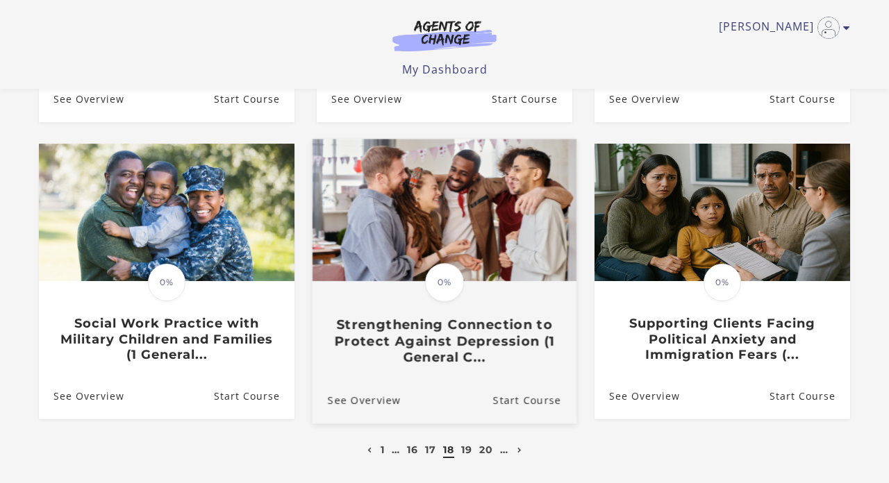
scroll to position [371, 0]
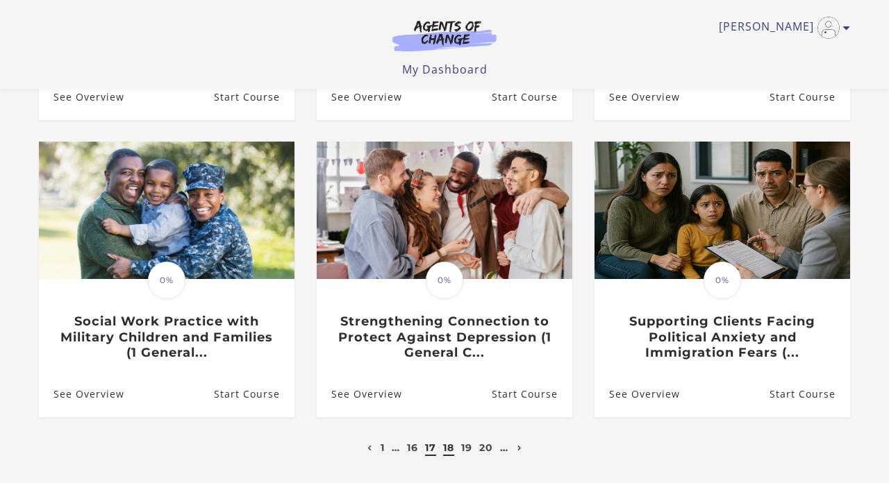
click at [431, 448] on link "17" at bounding box center [430, 448] width 11 height 12
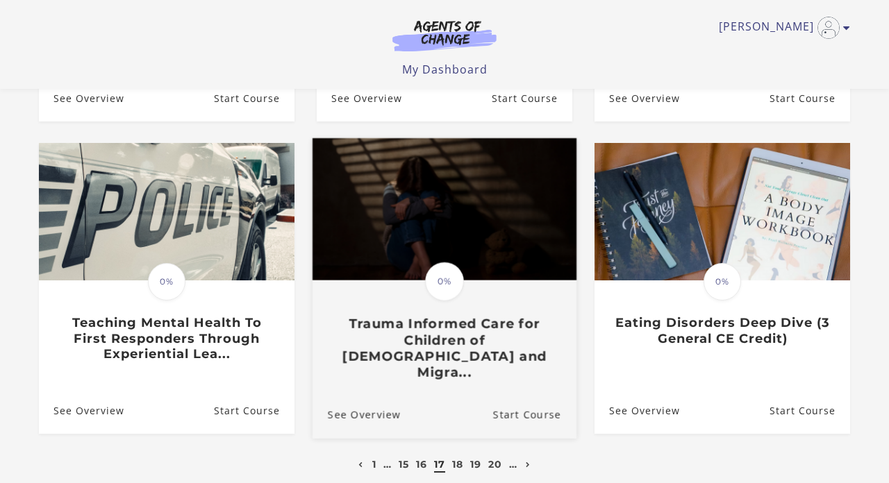
scroll to position [371, 0]
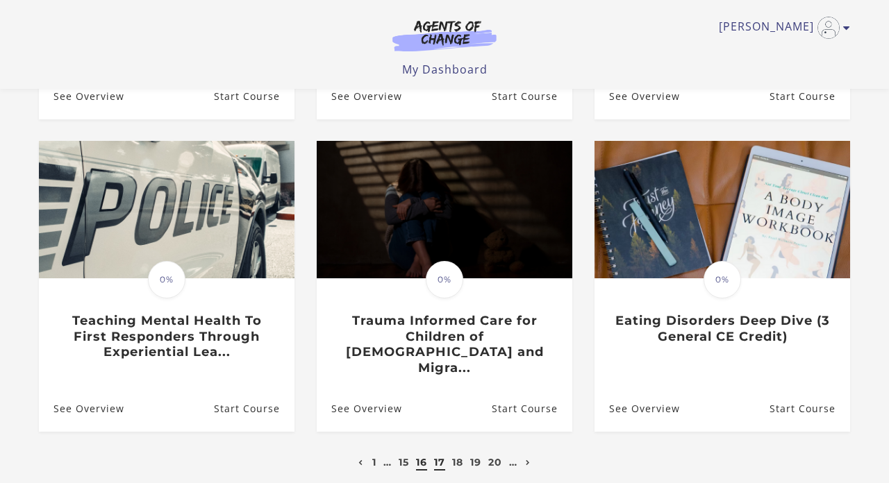
click at [417, 456] on link "16" at bounding box center [421, 462] width 11 height 12
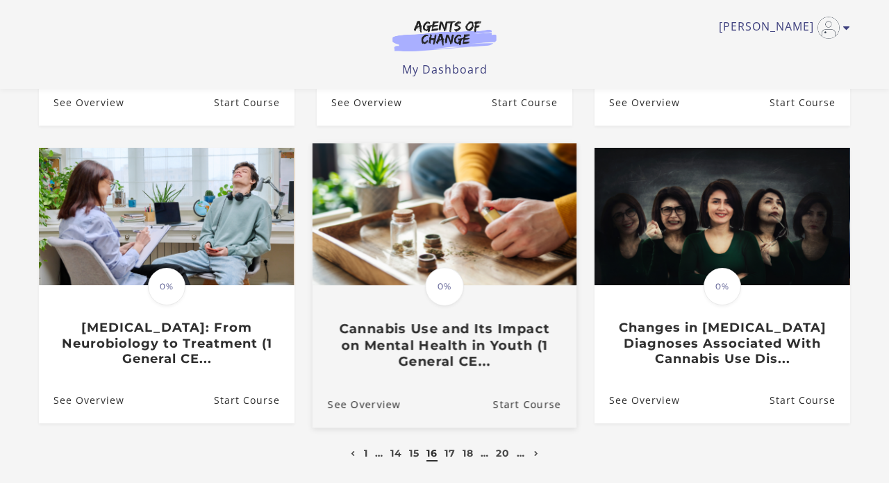
scroll to position [383, 0]
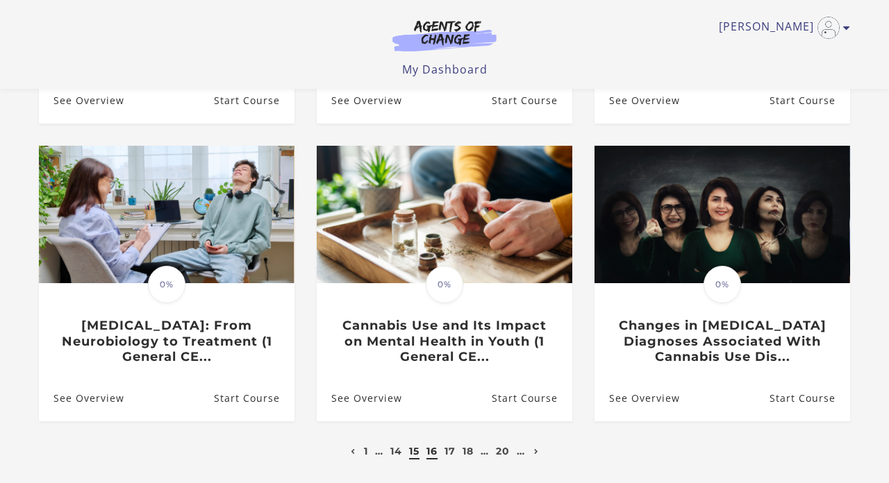
click at [417, 445] on link "15" at bounding box center [414, 451] width 10 height 12
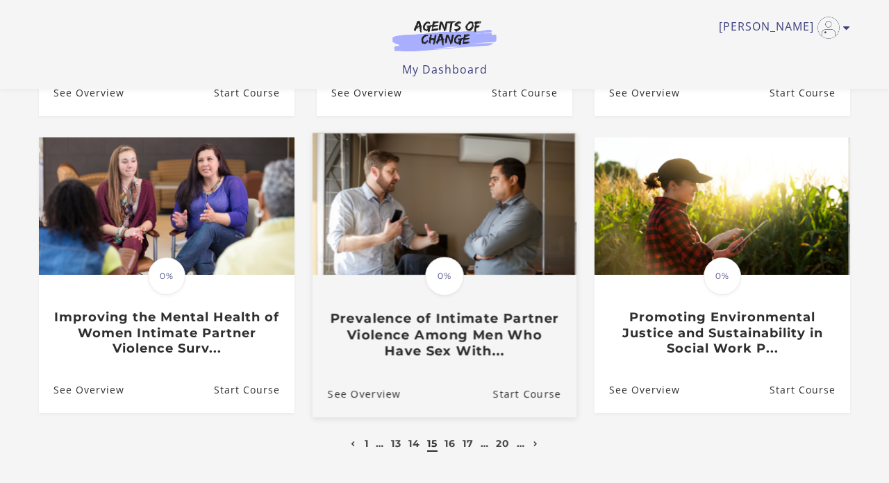
scroll to position [378, 0]
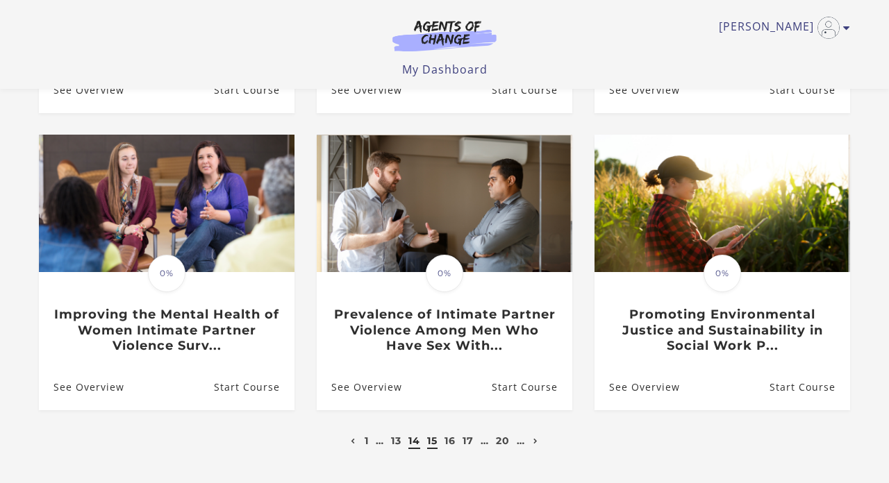
click at [412, 445] on link "14" at bounding box center [414, 441] width 12 height 12
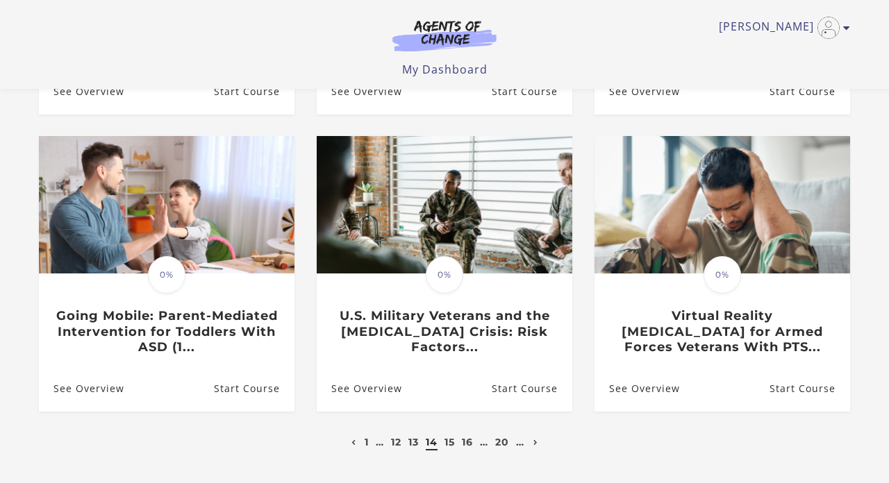
scroll to position [379, 0]
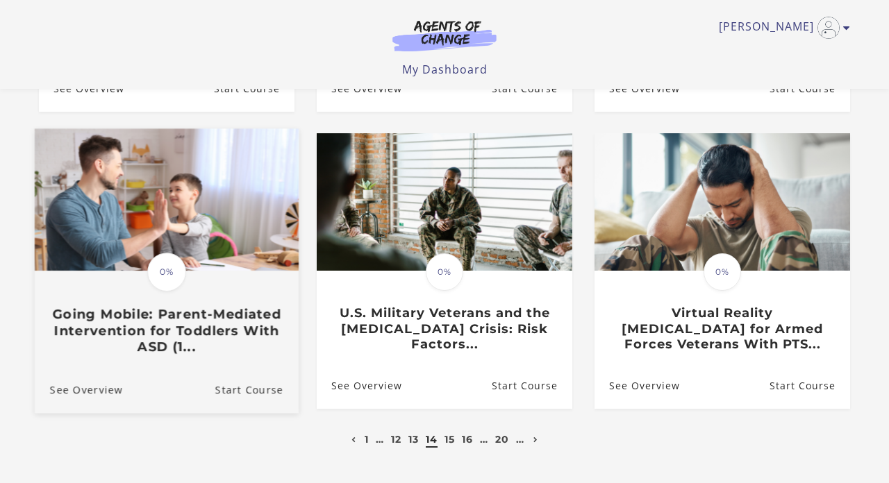
click at [164, 329] on h3 "Going Mobile: Parent-Mediated Intervention for Toddlers With ASD (1..." at bounding box center [166, 331] width 233 height 49
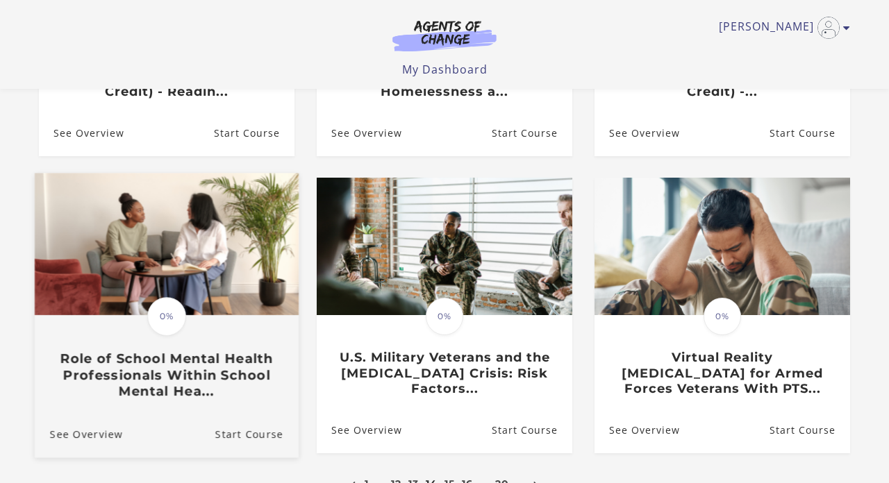
scroll to position [340, 0]
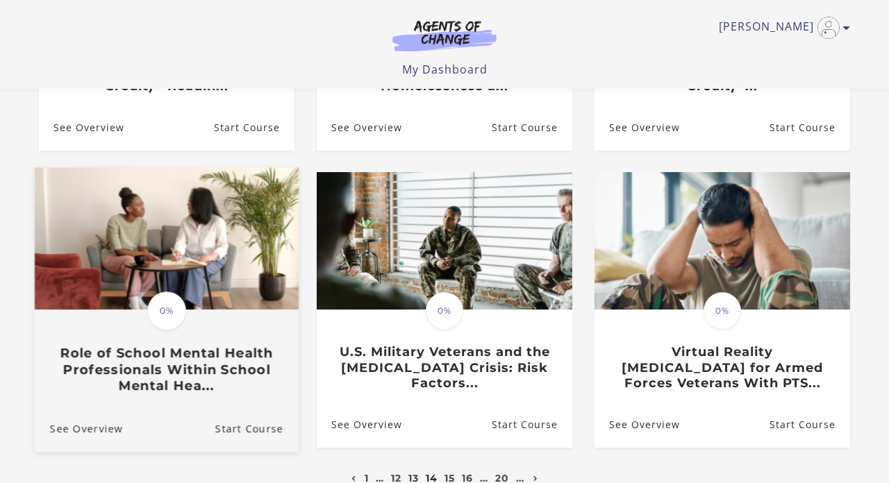
click at [189, 358] on h3 "Role of School Mental Health Professionals Within School Mental Hea..." at bounding box center [166, 370] width 233 height 49
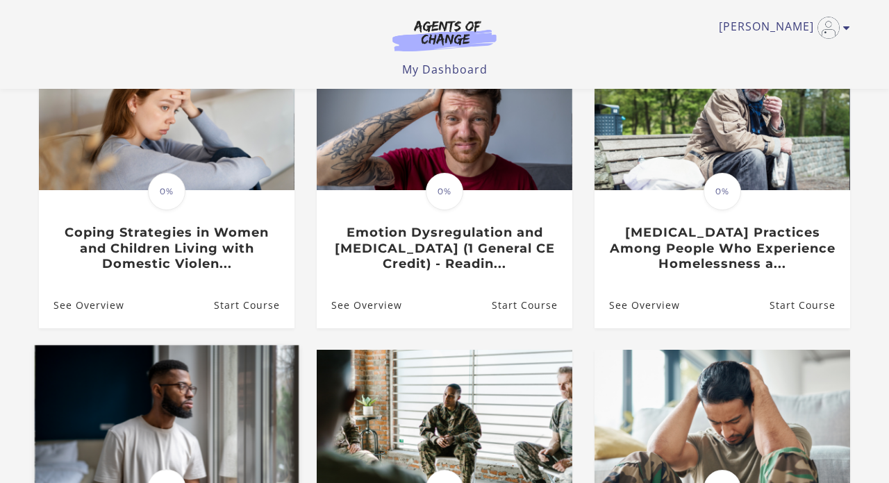
scroll to position [161, 0]
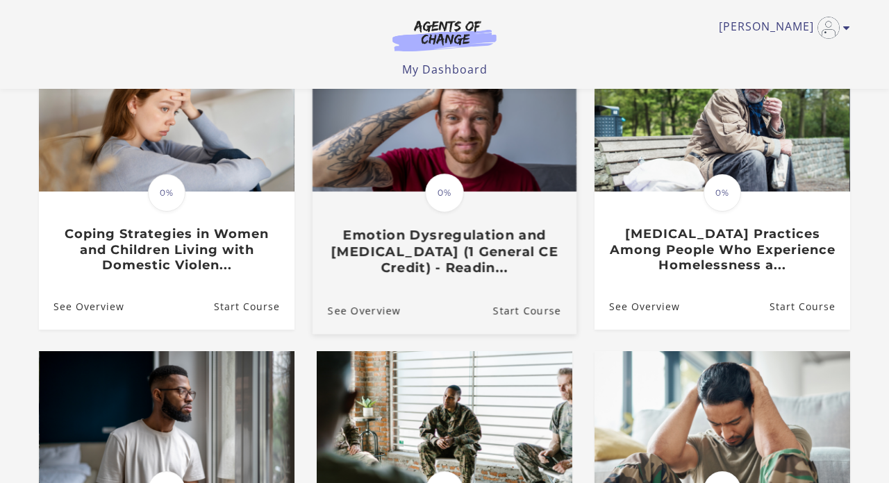
click at [393, 254] on h3 "Emotion Dysregulation and Adult ADHD (1 General CE Credit) - Readin..." at bounding box center [444, 251] width 233 height 49
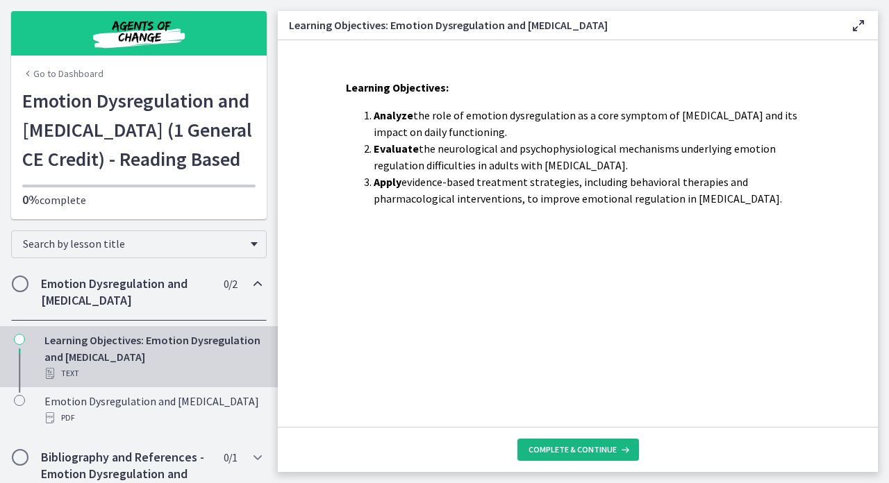
click at [551, 449] on span "Complete & continue" at bounding box center [572, 449] width 88 height 11
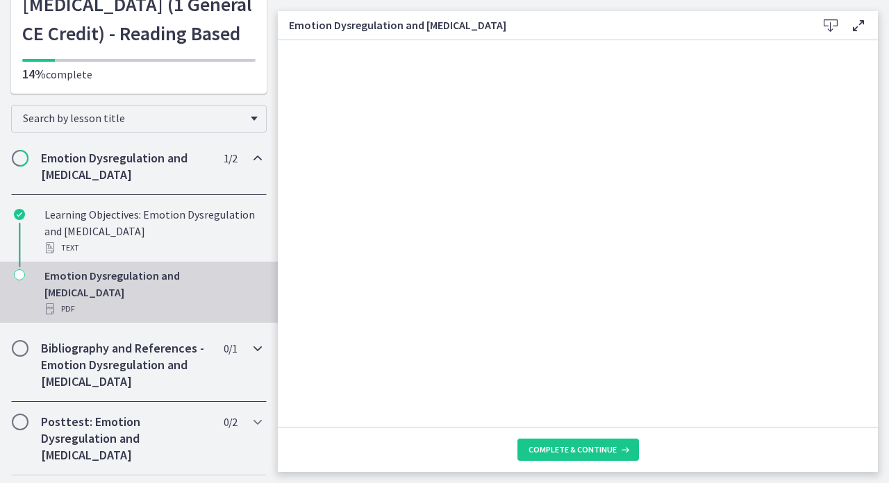
scroll to position [125, 0]
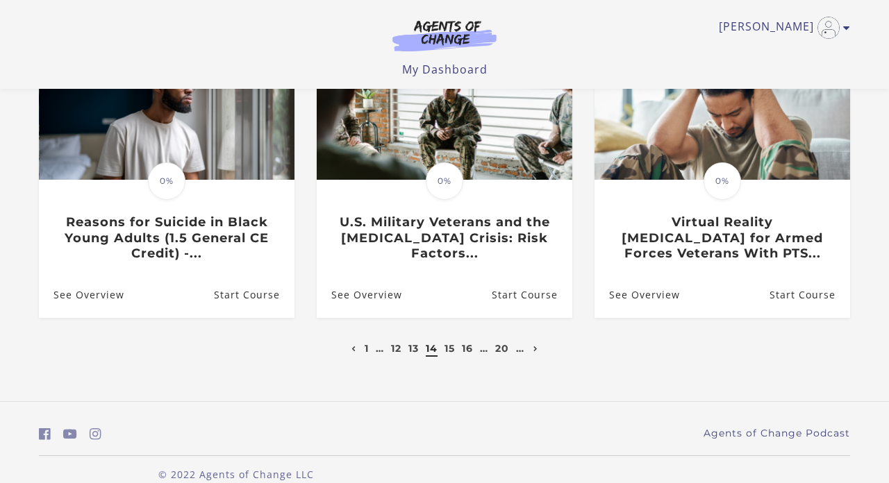
scroll to position [467, 0]
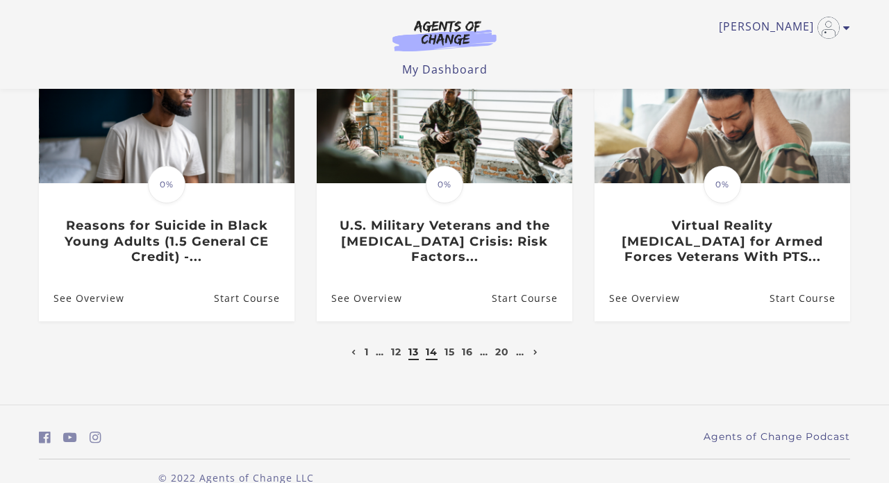
click at [414, 352] on link "13" at bounding box center [413, 352] width 10 height 12
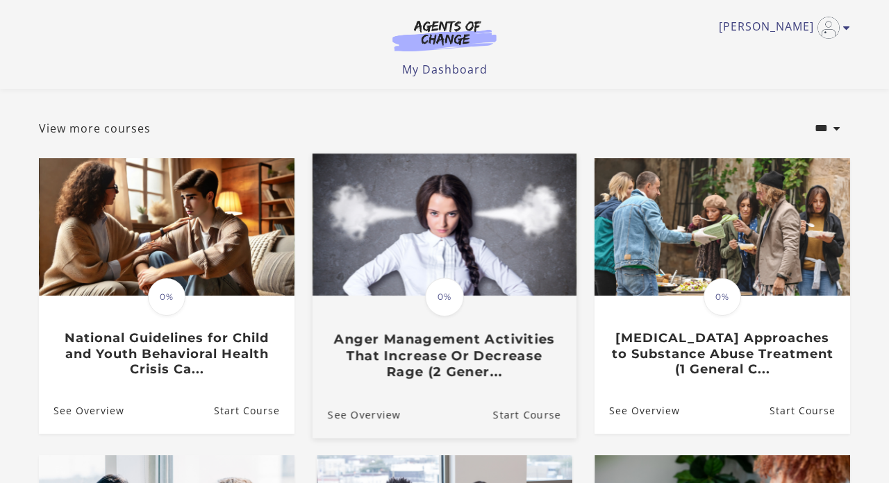
scroll to position [58, 0]
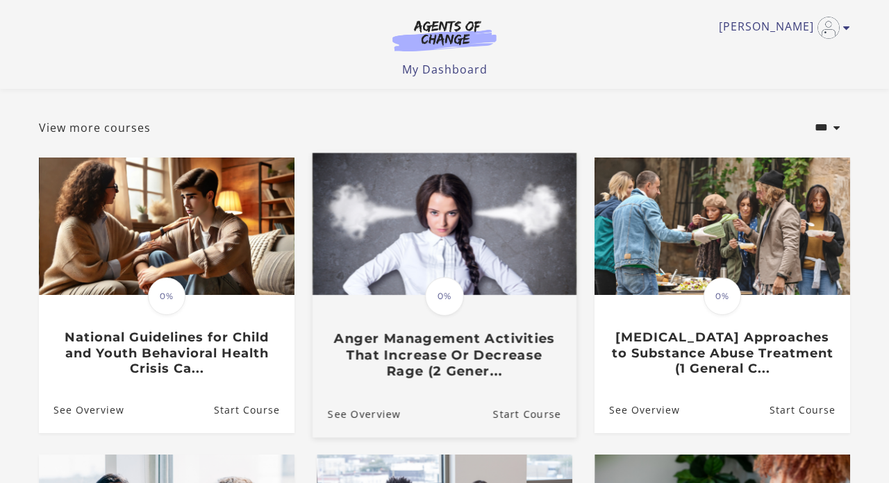
click at [428, 353] on h3 "Anger Management Activities That Increase Or Decrease Rage (2 Gener..." at bounding box center [444, 354] width 233 height 49
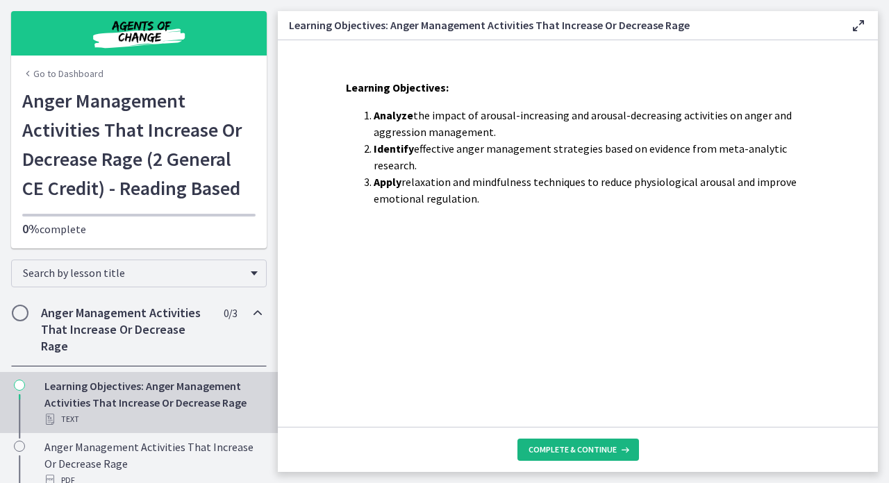
click at [541, 446] on span "Complete & continue" at bounding box center [572, 449] width 88 height 11
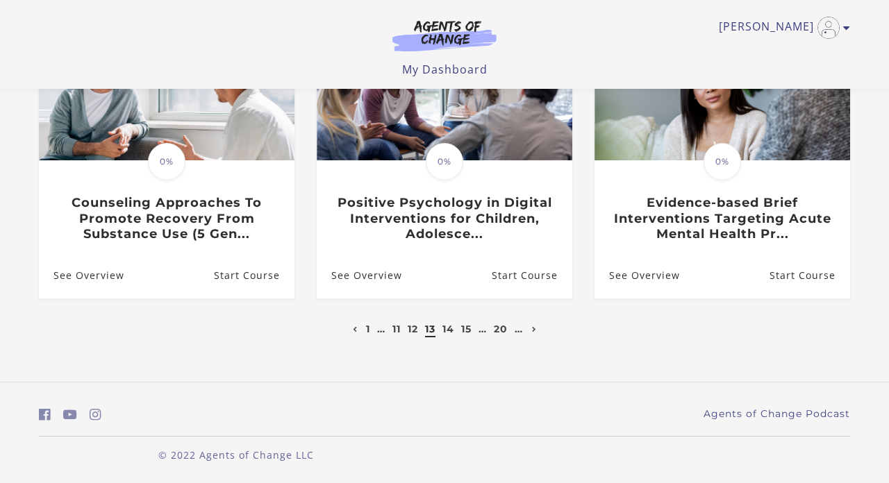
scroll to position [489, 0]
click at [366, 328] on link "1" at bounding box center [368, 330] width 4 height 12
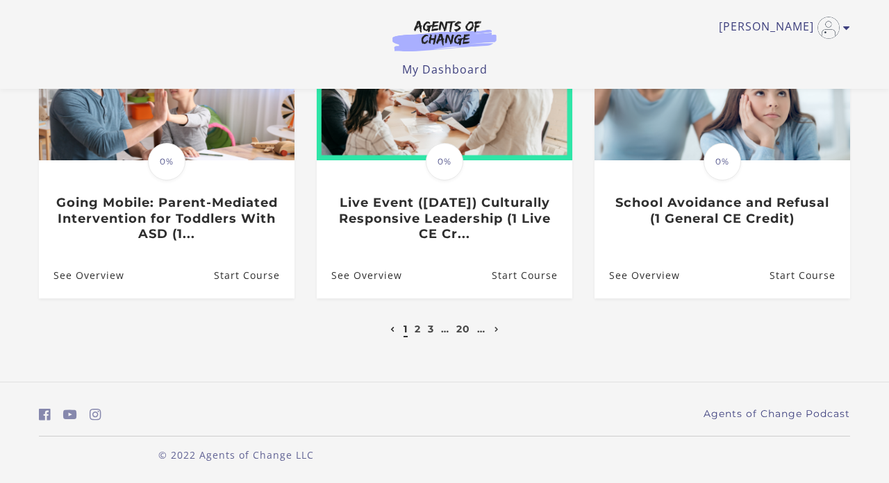
scroll to position [489, 0]
click at [390, 330] on icon at bounding box center [392, 331] width 5 height 6
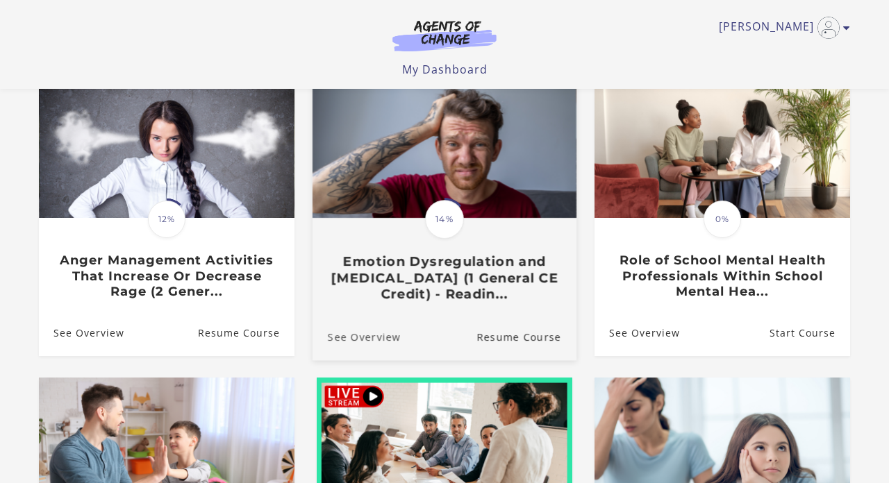
scroll to position [135, 0]
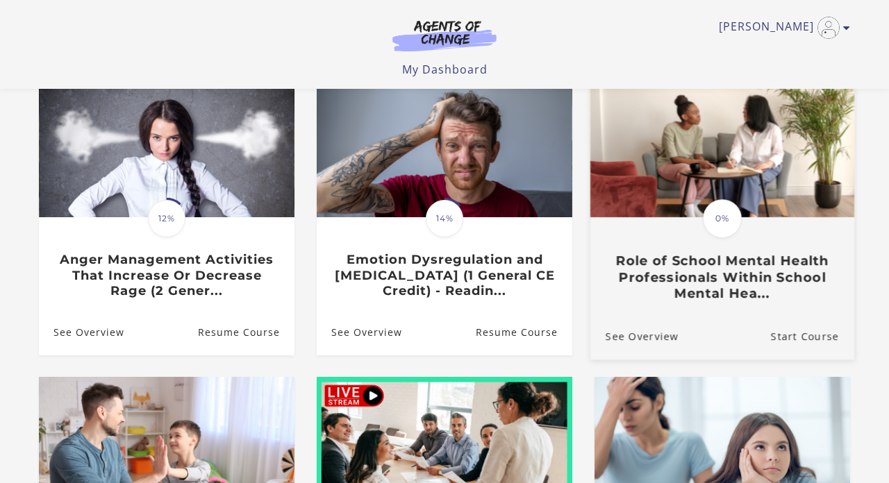
click at [672, 260] on h3 "Role of School Mental Health Professionals Within School Mental Hea..." at bounding box center [721, 277] width 233 height 49
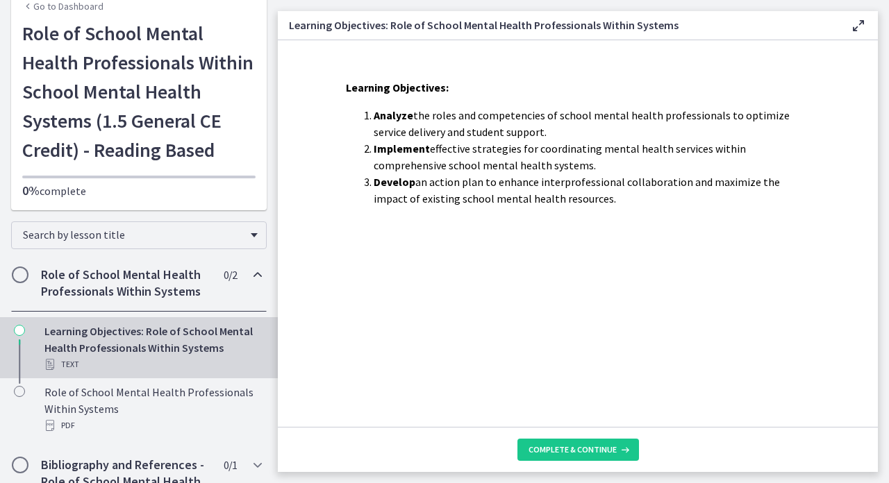
scroll to position [78, 0]
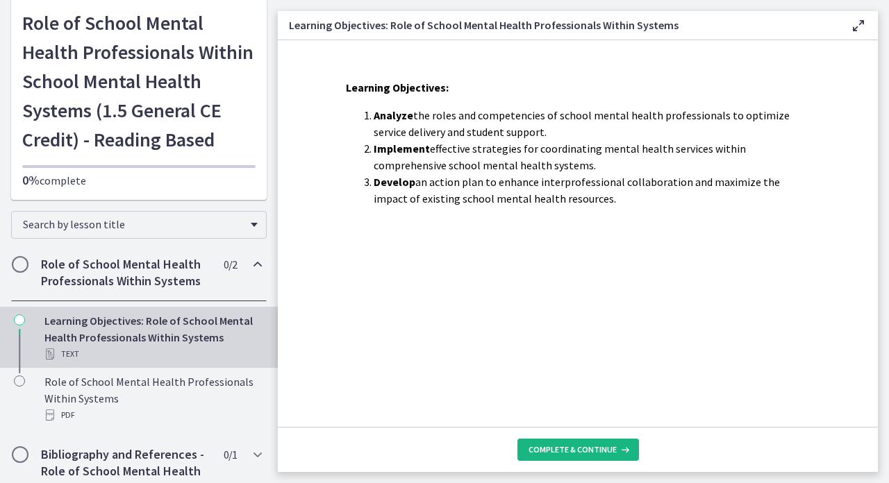
click at [540, 446] on span "Complete & continue" at bounding box center [572, 449] width 88 height 11
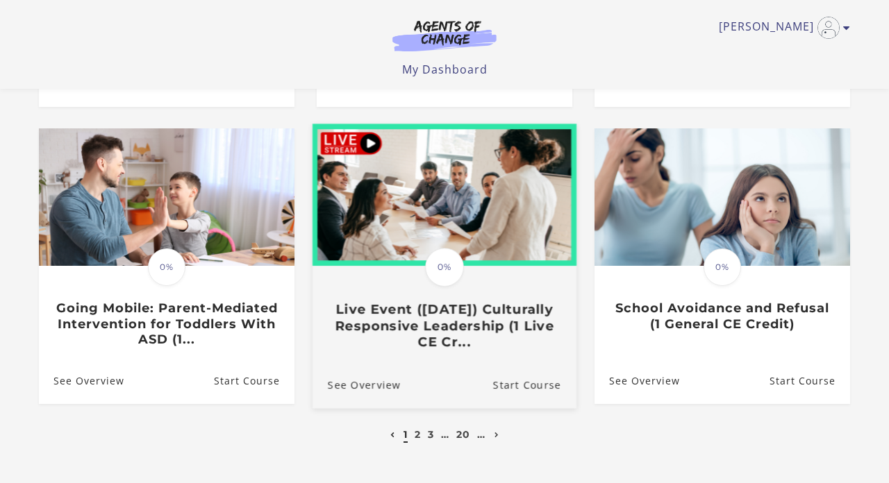
scroll to position [387, 0]
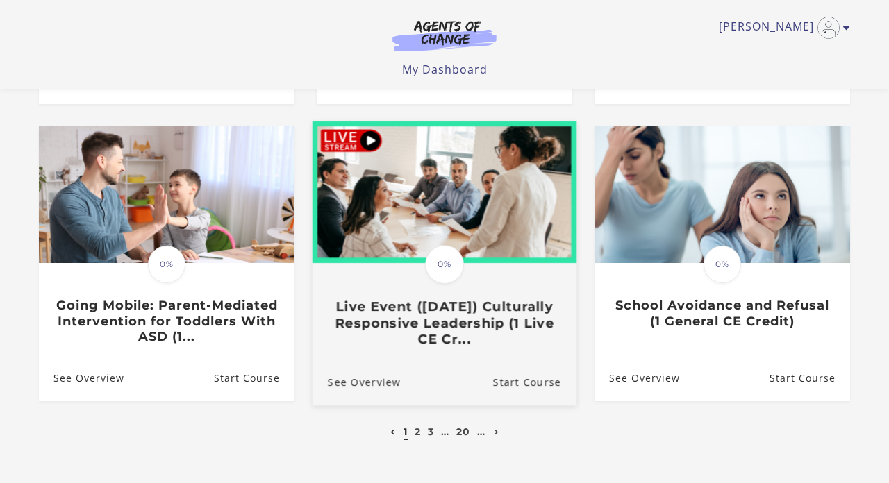
click at [404, 310] on h3 "Live Event ([DATE]) Culturally Responsive Leadership (1 Live CE Cr..." at bounding box center [444, 323] width 233 height 49
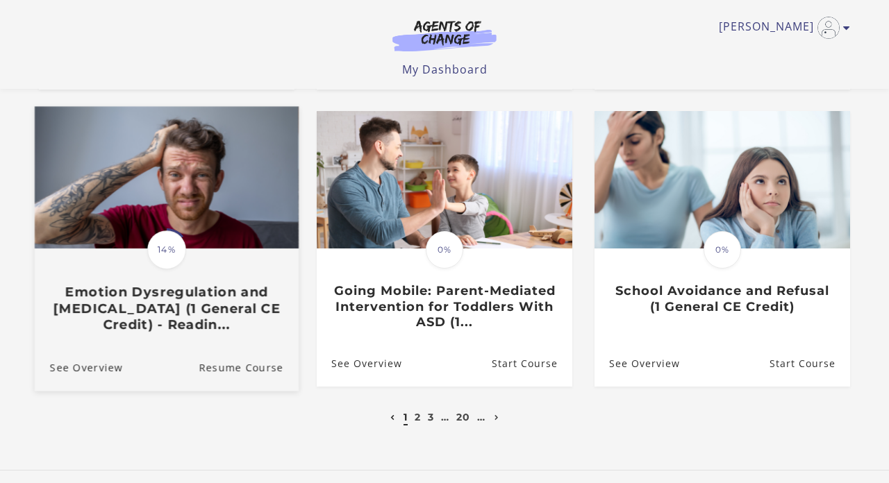
scroll to position [403, 0]
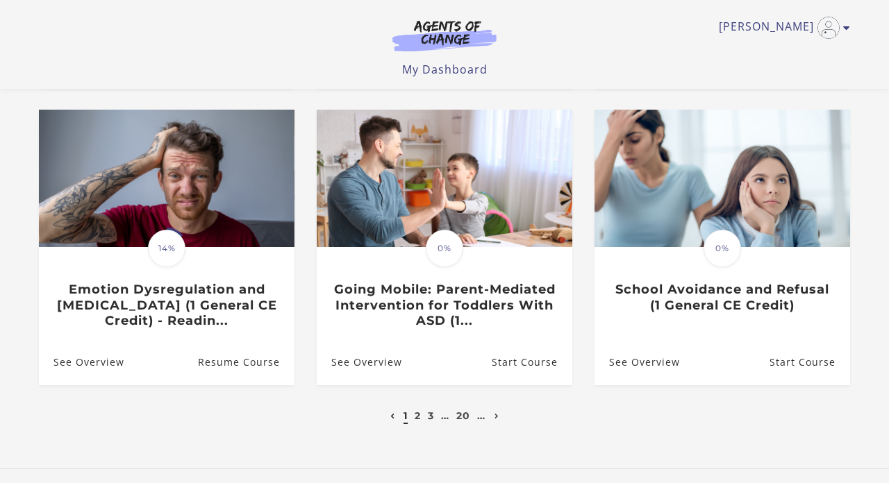
click at [405, 419] on link "1" at bounding box center [405, 416] width 4 height 12
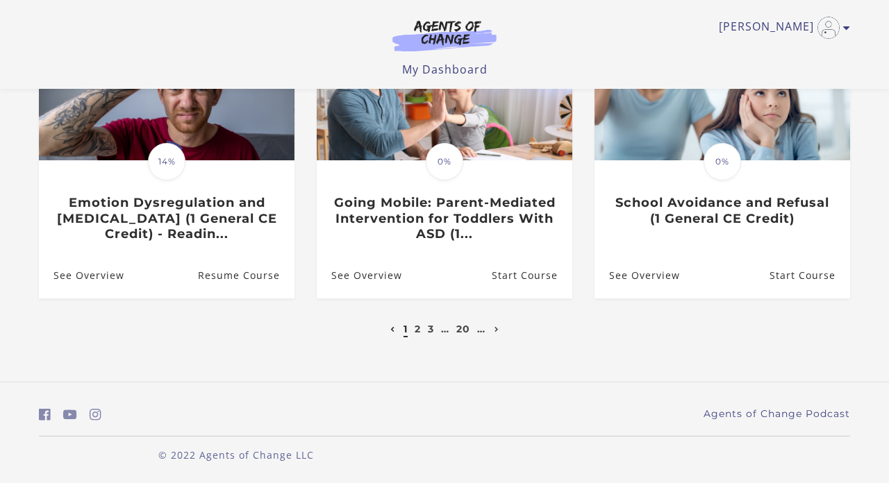
scroll to position [489, 0]
click at [467, 332] on link "20" at bounding box center [463, 330] width 14 height 12
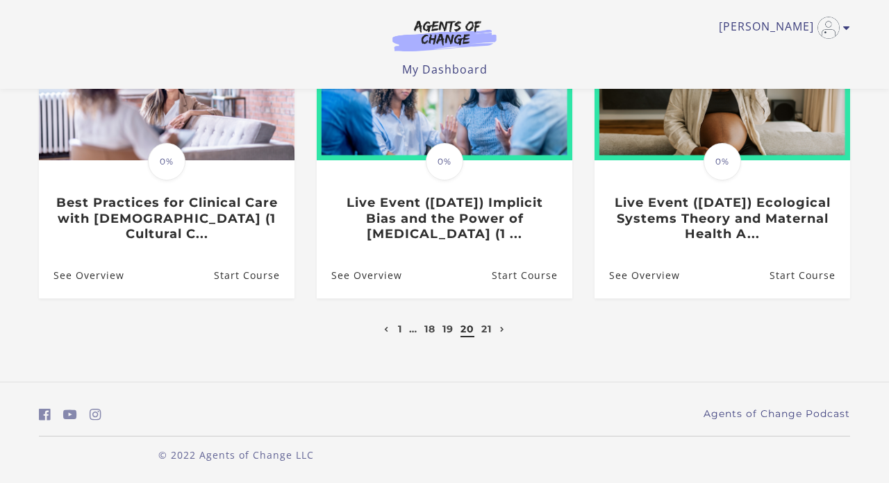
scroll to position [489, 0]
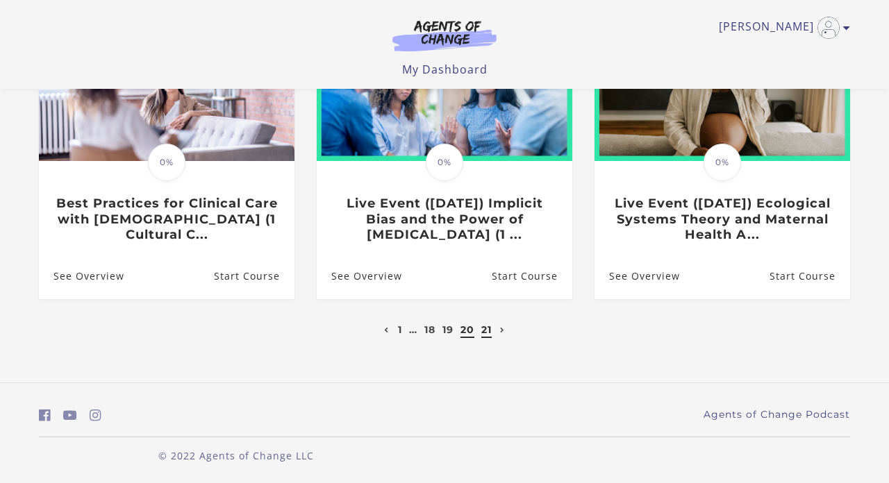
click at [488, 330] on link "21" at bounding box center [486, 330] width 10 height 12
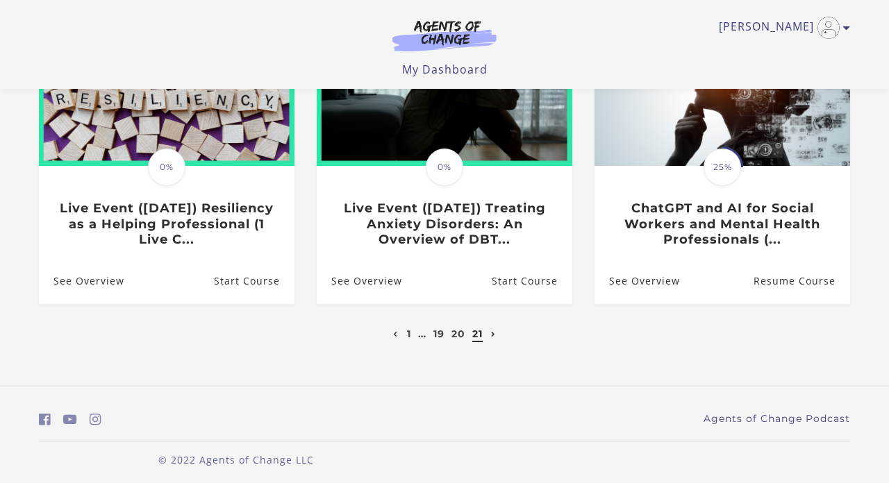
scroll to position [181, 0]
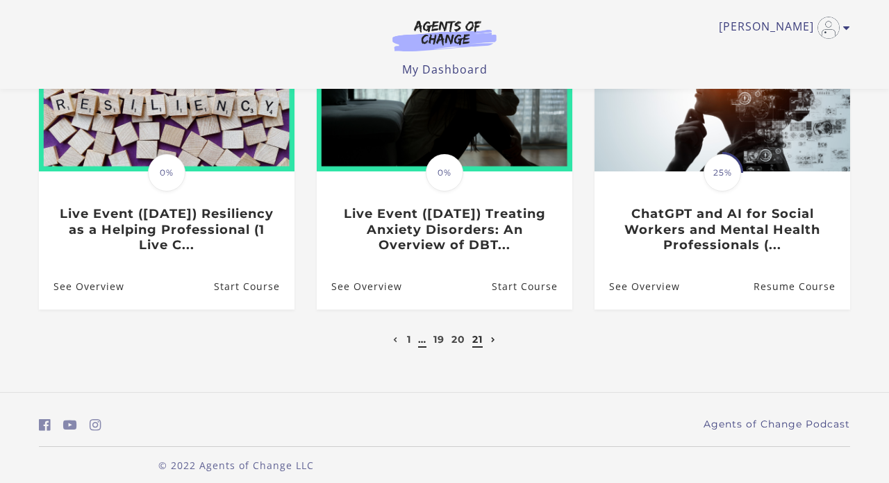
click at [423, 344] on link "…" at bounding box center [422, 339] width 8 height 12
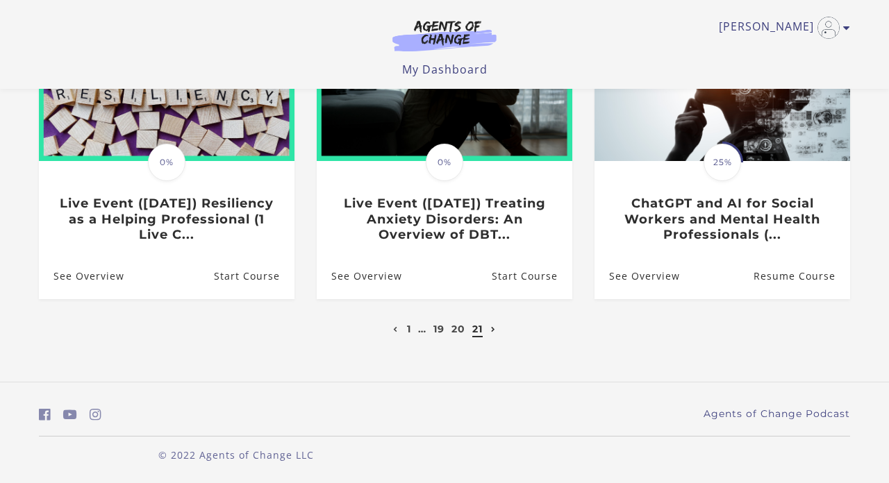
scroll to position [193, 0]
click at [409, 331] on link "1" at bounding box center [409, 329] width 4 height 12
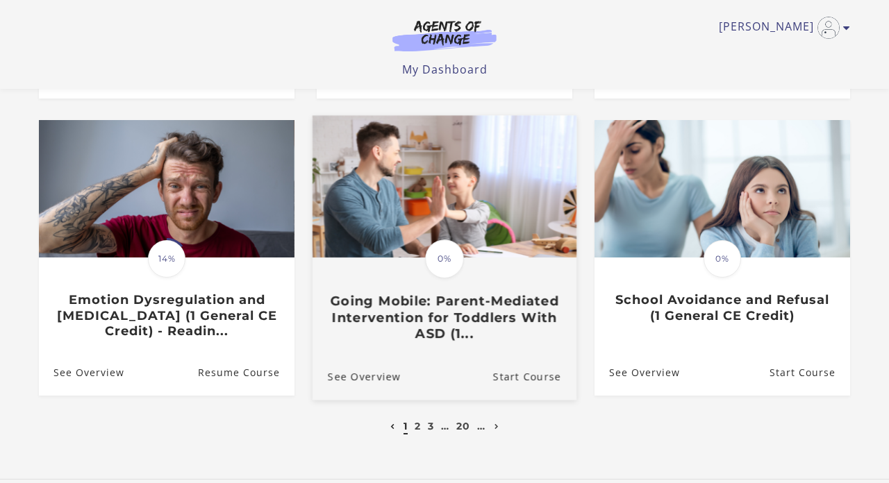
scroll to position [391, 0]
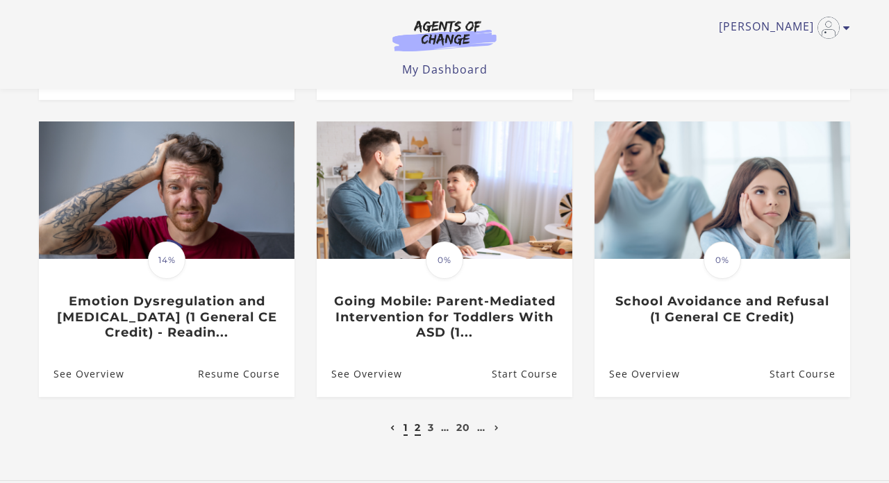
click at [417, 426] on link "2" at bounding box center [417, 427] width 6 height 12
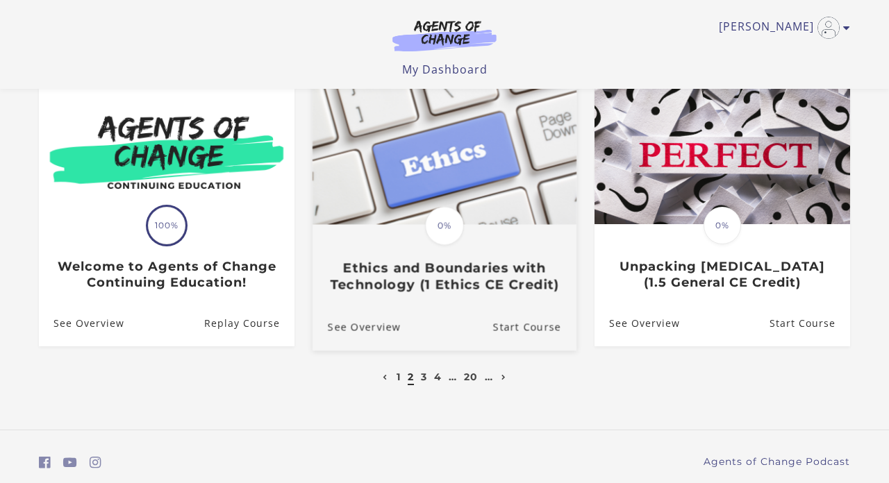
scroll to position [427, 0]
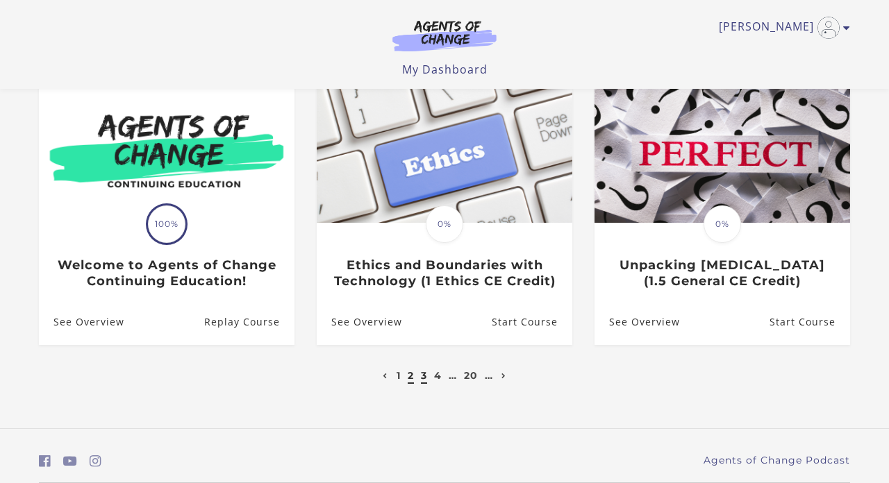
click at [423, 379] on link "3" at bounding box center [424, 375] width 6 height 12
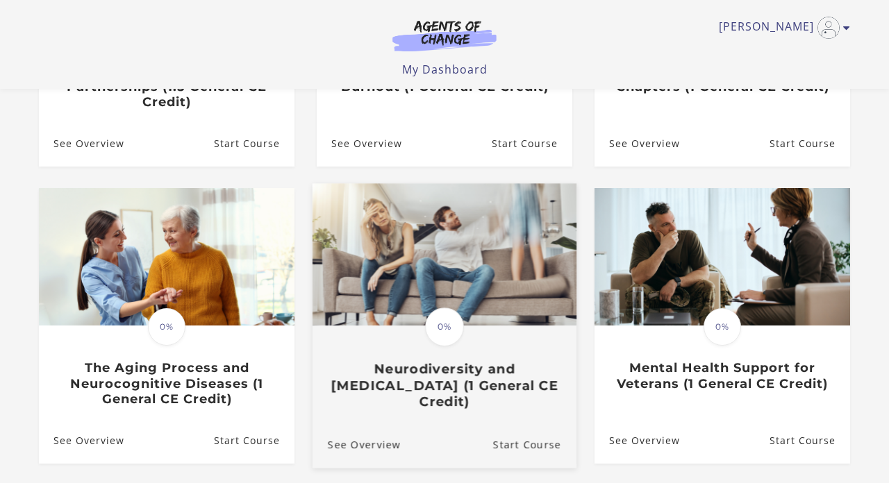
scroll to position [325, 0]
click at [425, 374] on h3 "Neurodiversity and [MEDICAL_DATA] (1 General CE Credit)" at bounding box center [444, 385] width 233 height 49
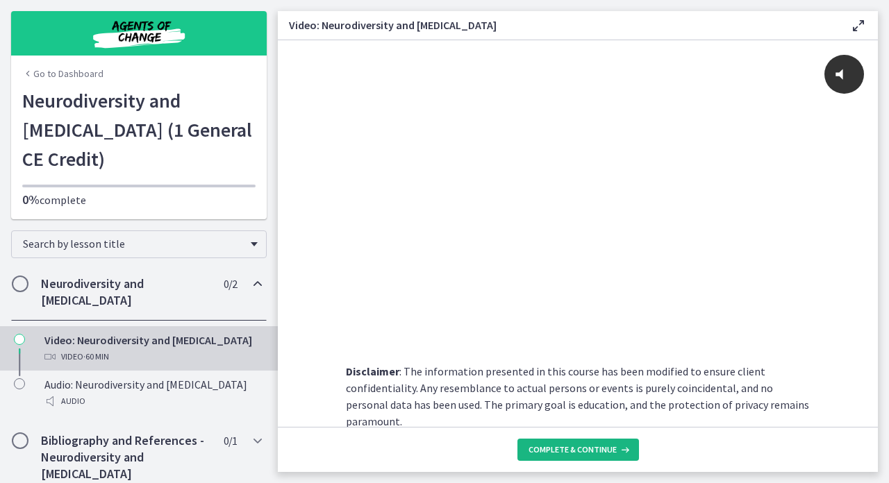
click at [556, 450] on span "Complete & continue" at bounding box center [572, 449] width 88 height 11
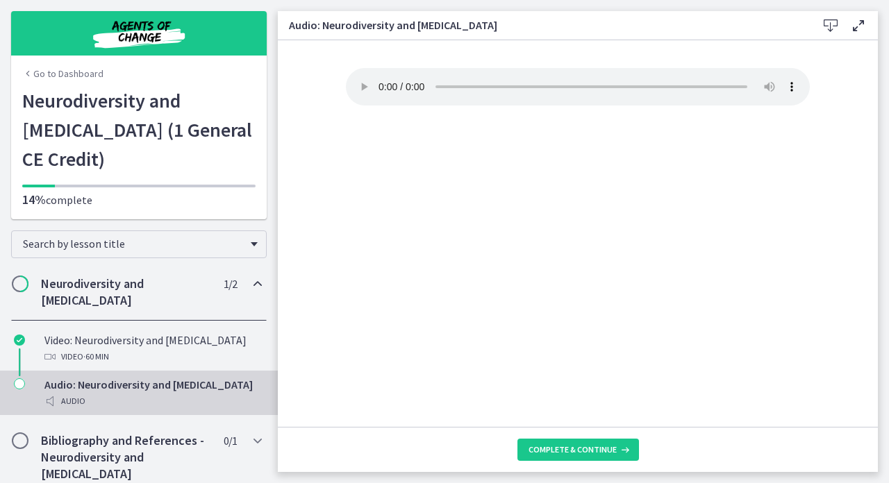
click at [376, 84] on audio "Your browser doesn't support the audio element. Download it here" at bounding box center [578, 86] width 464 height 37
click at [379, 78] on audio "Your browser doesn't support the audio element. Download it here" at bounding box center [578, 86] width 464 height 37
click at [113, 433] on h2 "Bibliography and References - Neurodiversity and [MEDICAL_DATA]" at bounding box center [125, 458] width 169 height 50
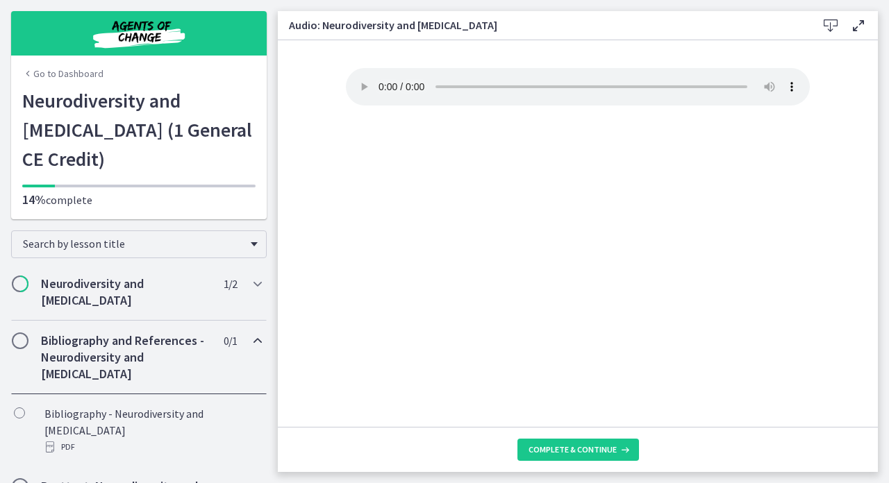
click at [130, 333] on h2 "Bibliography and References - Neurodiversity and [MEDICAL_DATA]" at bounding box center [125, 358] width 169 height 50
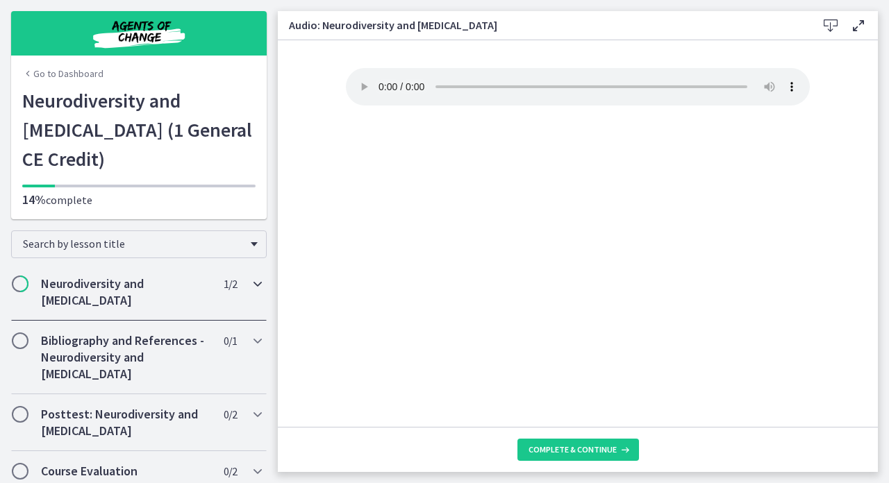
click at [131, 276] on h2 "Neurodiversity and [MEDICAL_DATA]" at bounding box center [125, 292] width 169 height 33
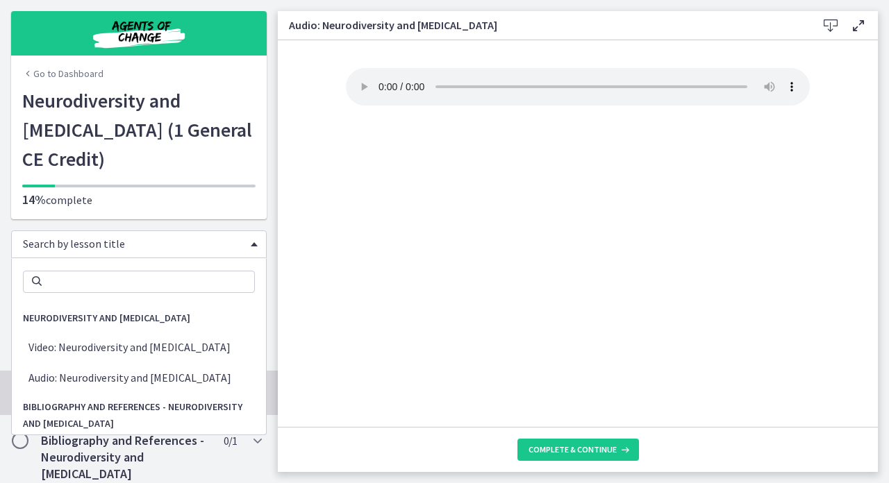
click at [205, 237] on span "Search by lesson title" at bounding box center [133, 244] width 221 height 14
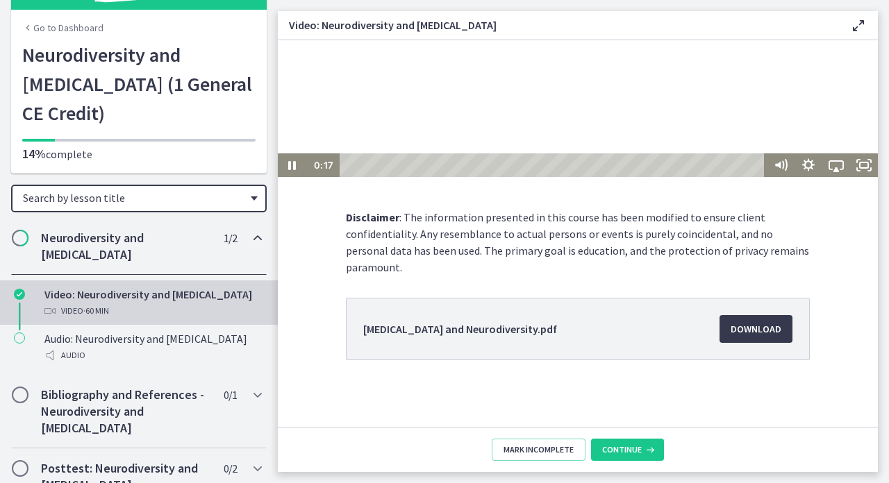
scroll to position [154, 0]
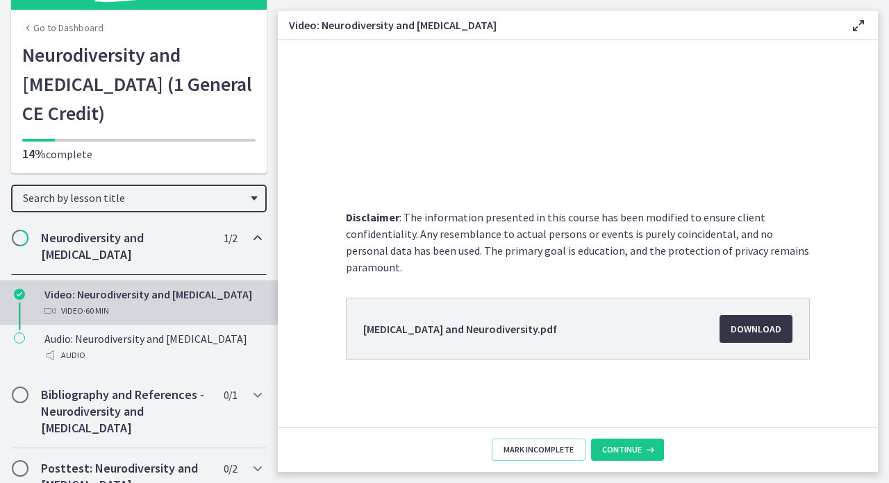
click at [748, 328] on span "Download Opens in a new window" at bounding box center [755, 329] width 51 height 17
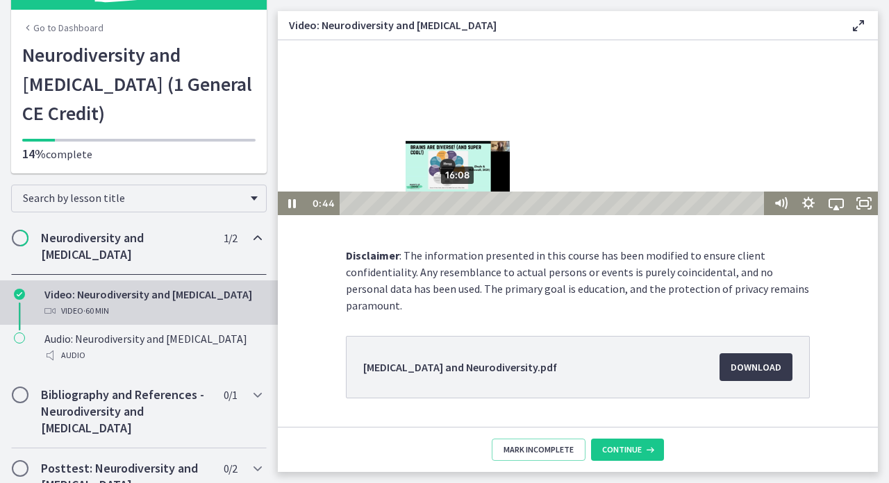
scroll to position [119, 0]
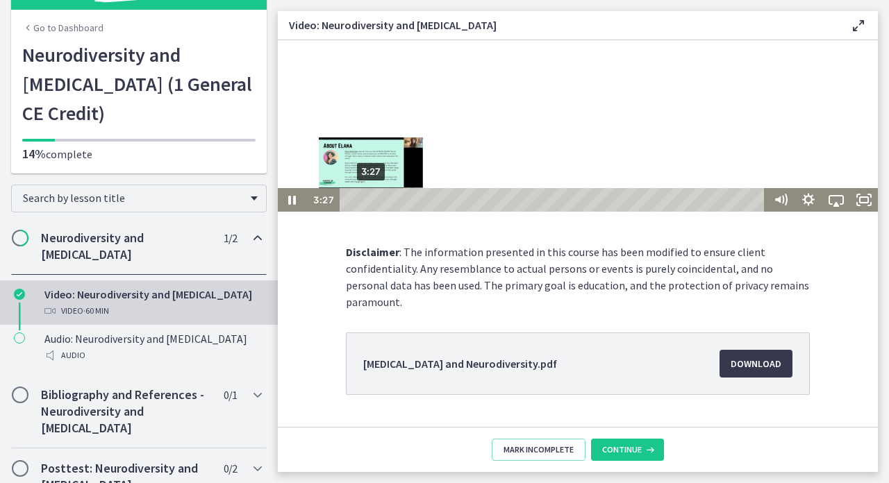
click at [371, 197] on div "3:27" at bounding box center [554, 200] width 414 height 24
click at [376, 198] on div "4:10" at bounding box center [554, 200] width 414 height 24
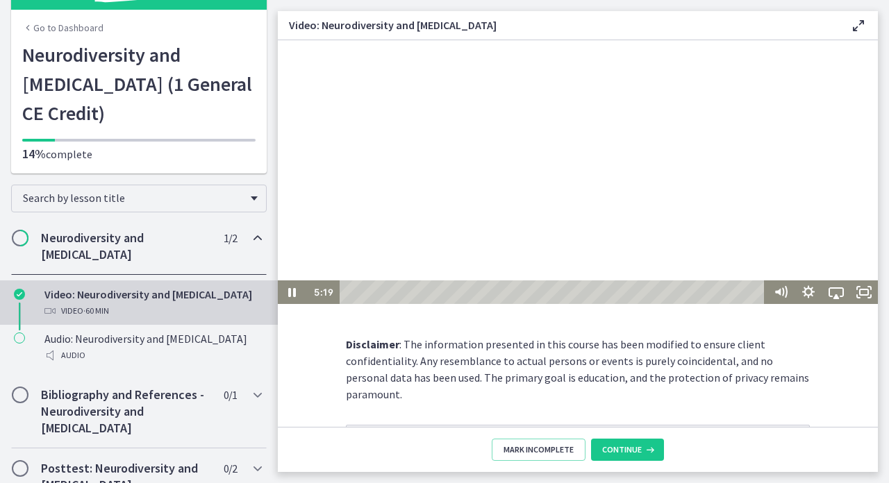
scroll to position [28, 0]
click at [291, 291] on icon "Pause" at bounding box center [292, 291] width 28 height 24
